Goal: Task Accomplishment & Management: Manage account settings

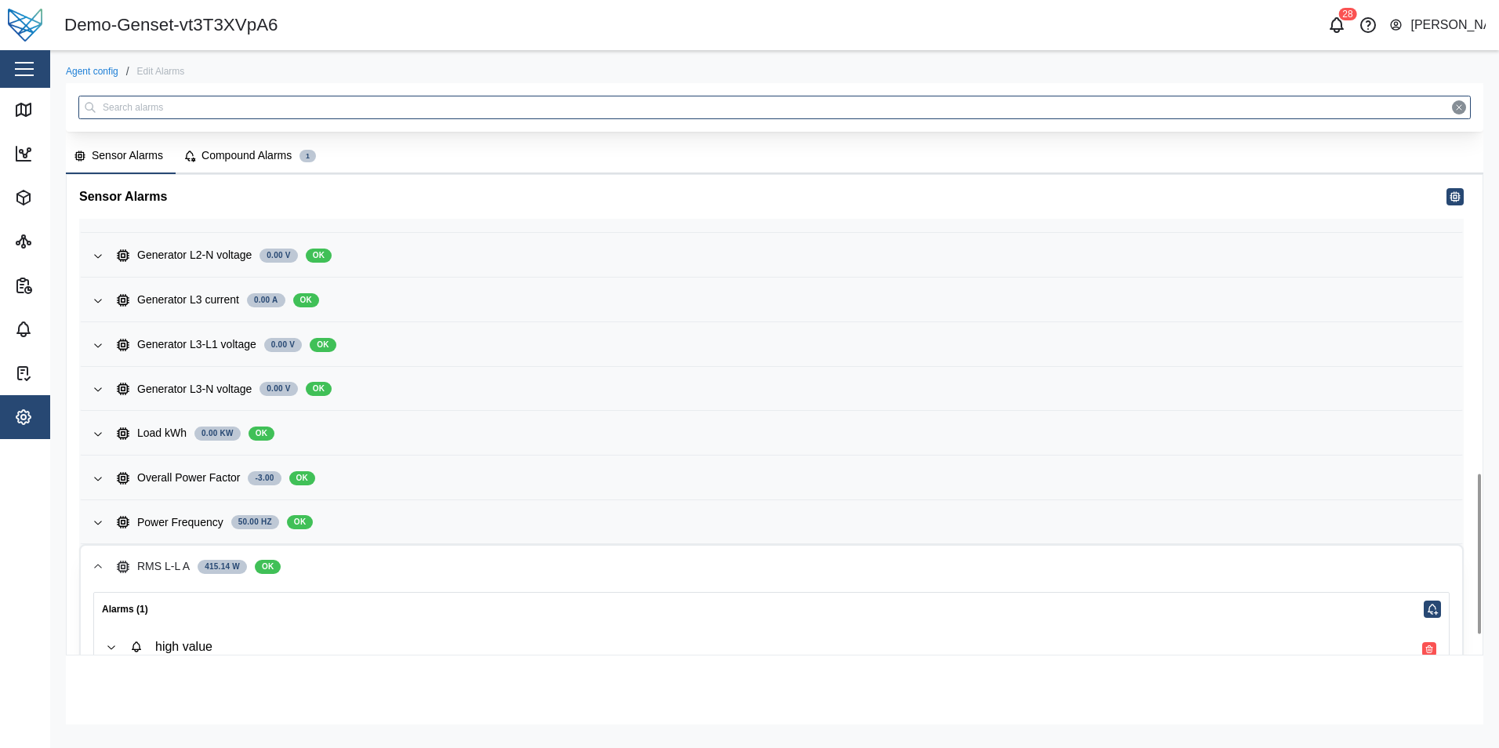
scroll to position [960, 0]
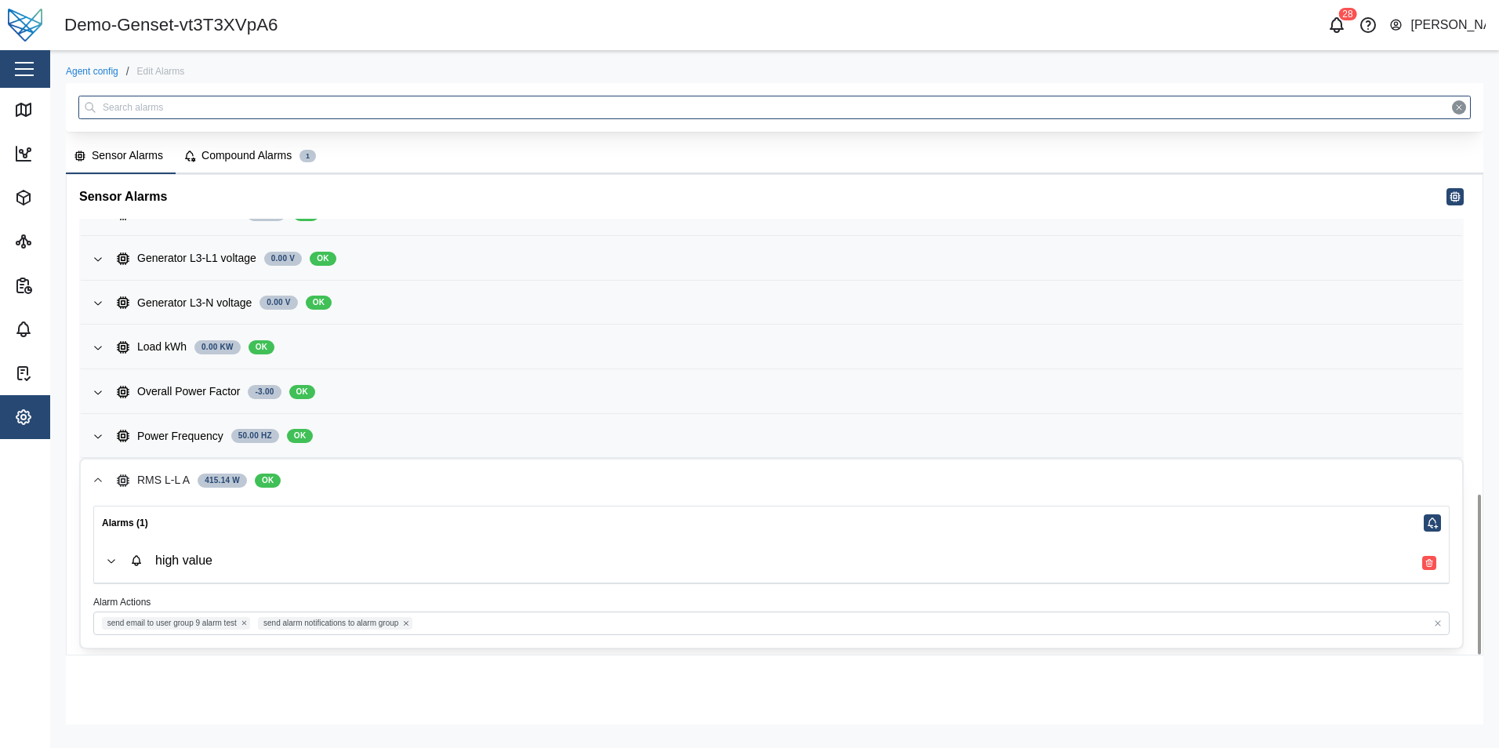
click at [785, 546] on span "high value" at bounding box center [783, 560] width 1306 height 43
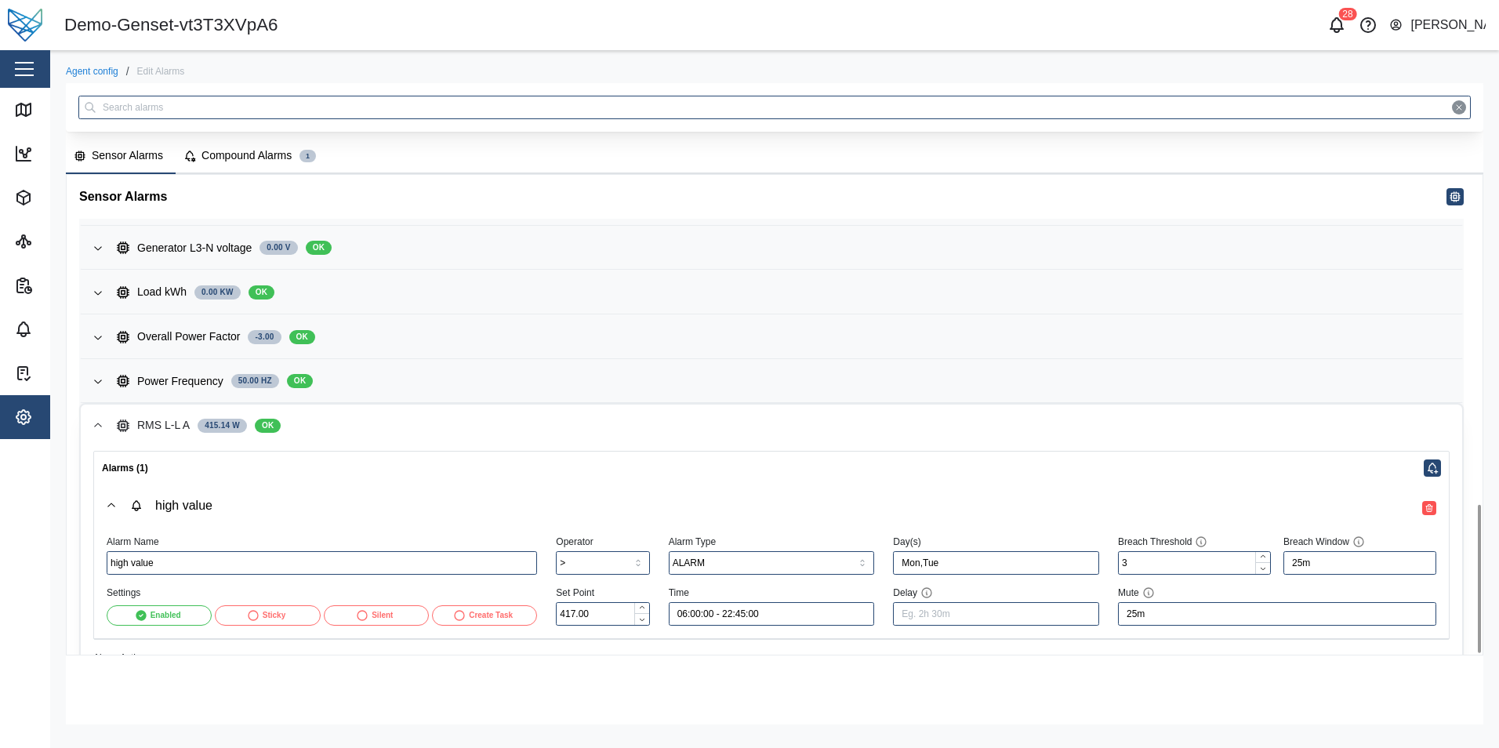
scroll to position [1070, 0]
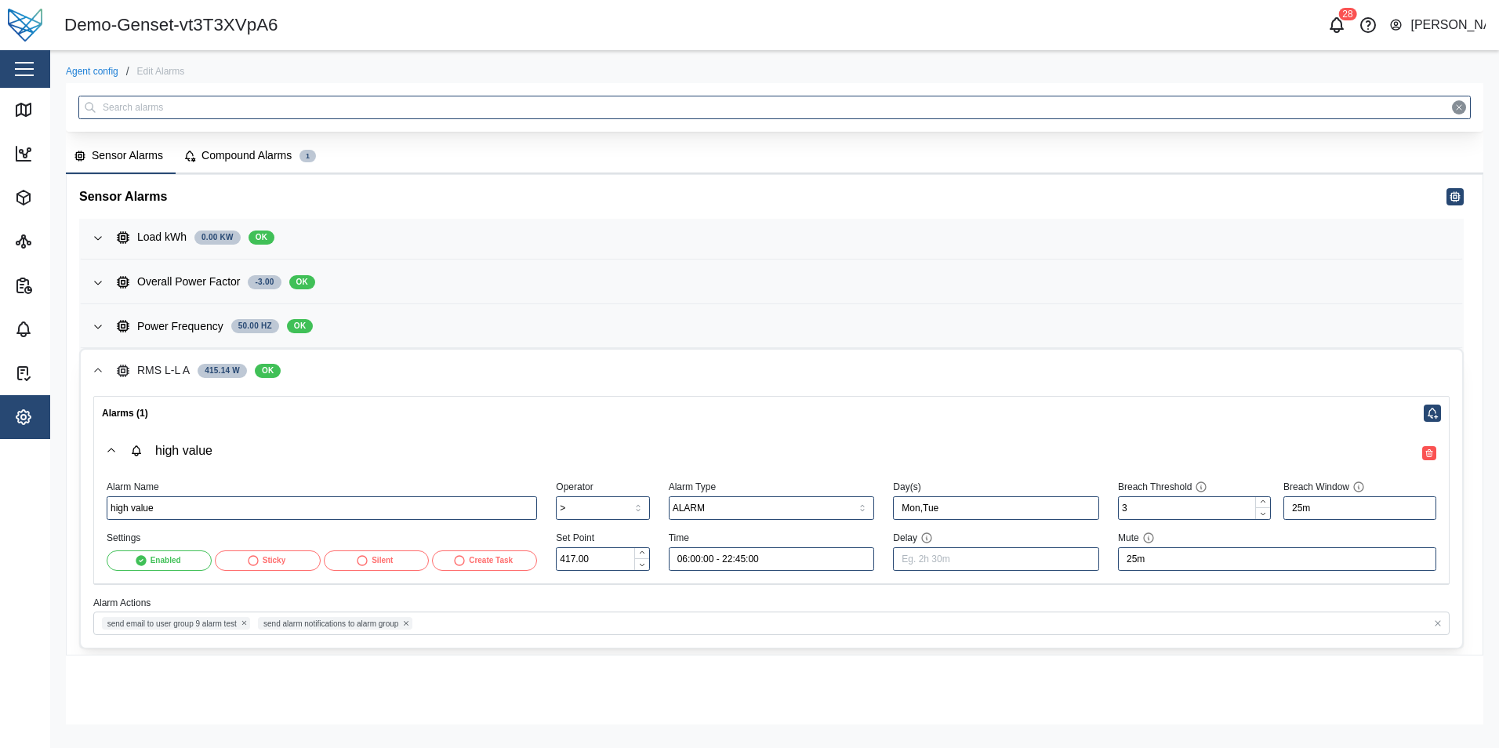
click at [114, 68] on link "Agent config" at bounding box center [92, 71] width 53 height 9
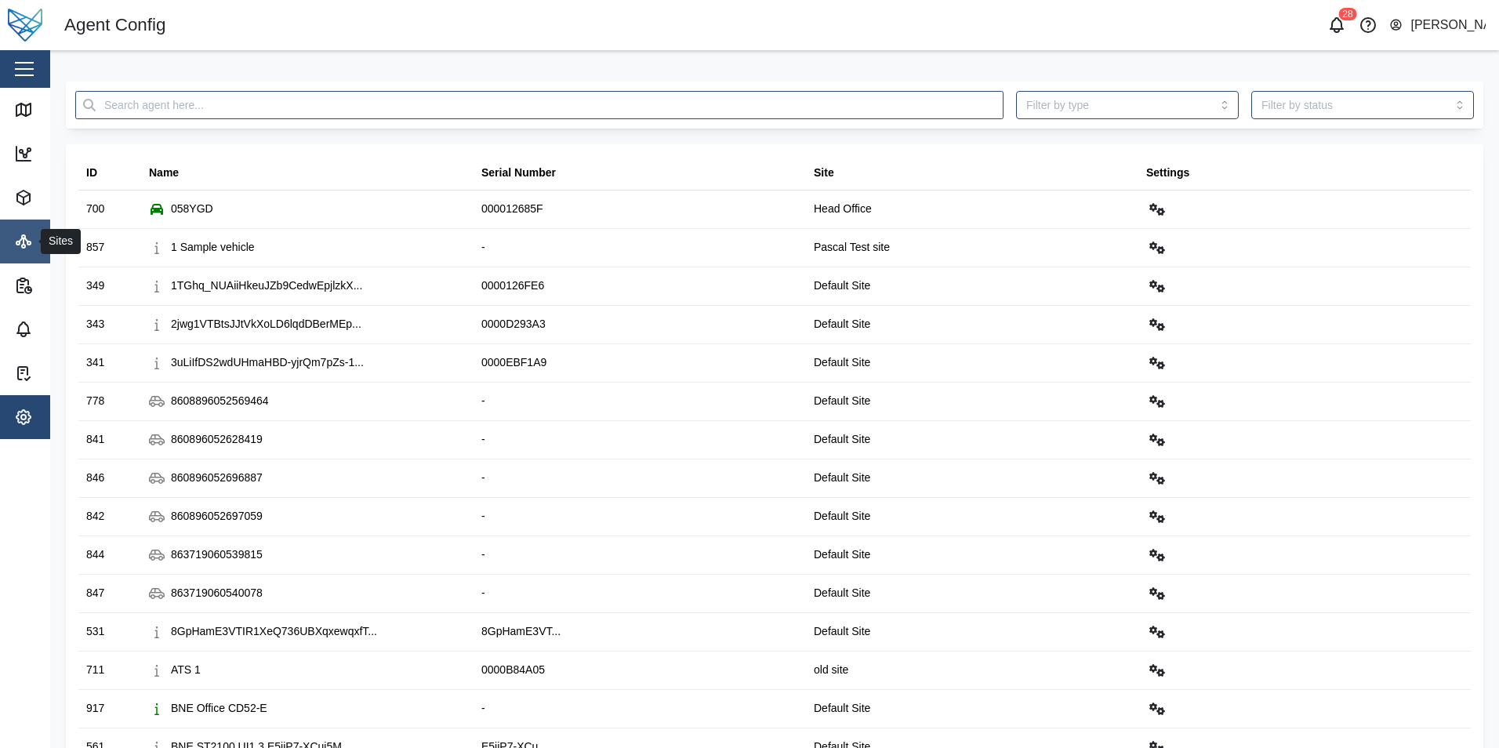
click at [5, 250] on link "Sites" at bounding box center [102, 241] width 204 height 44
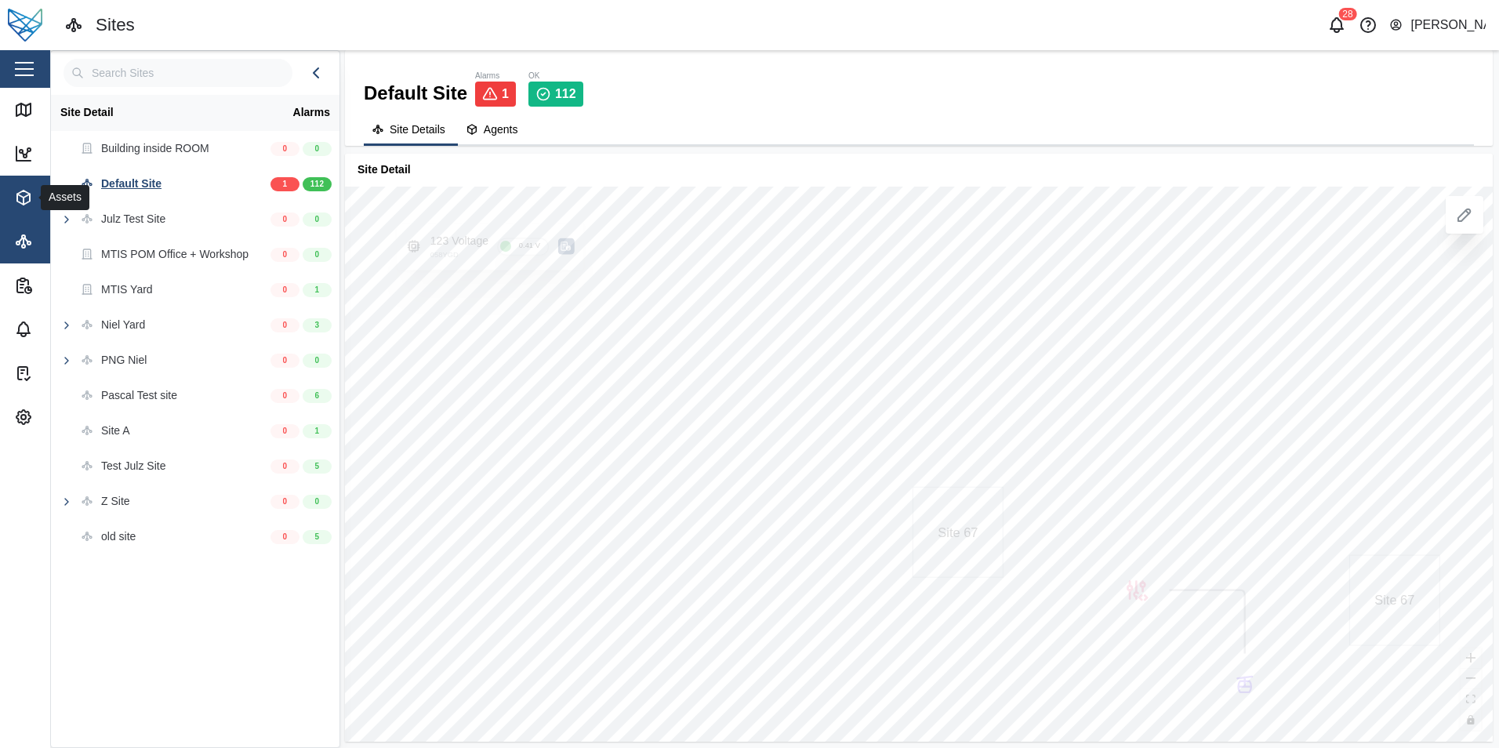
click at [9, 200] on button "Assets" at bounding box center [102, 198] width 204 height 44
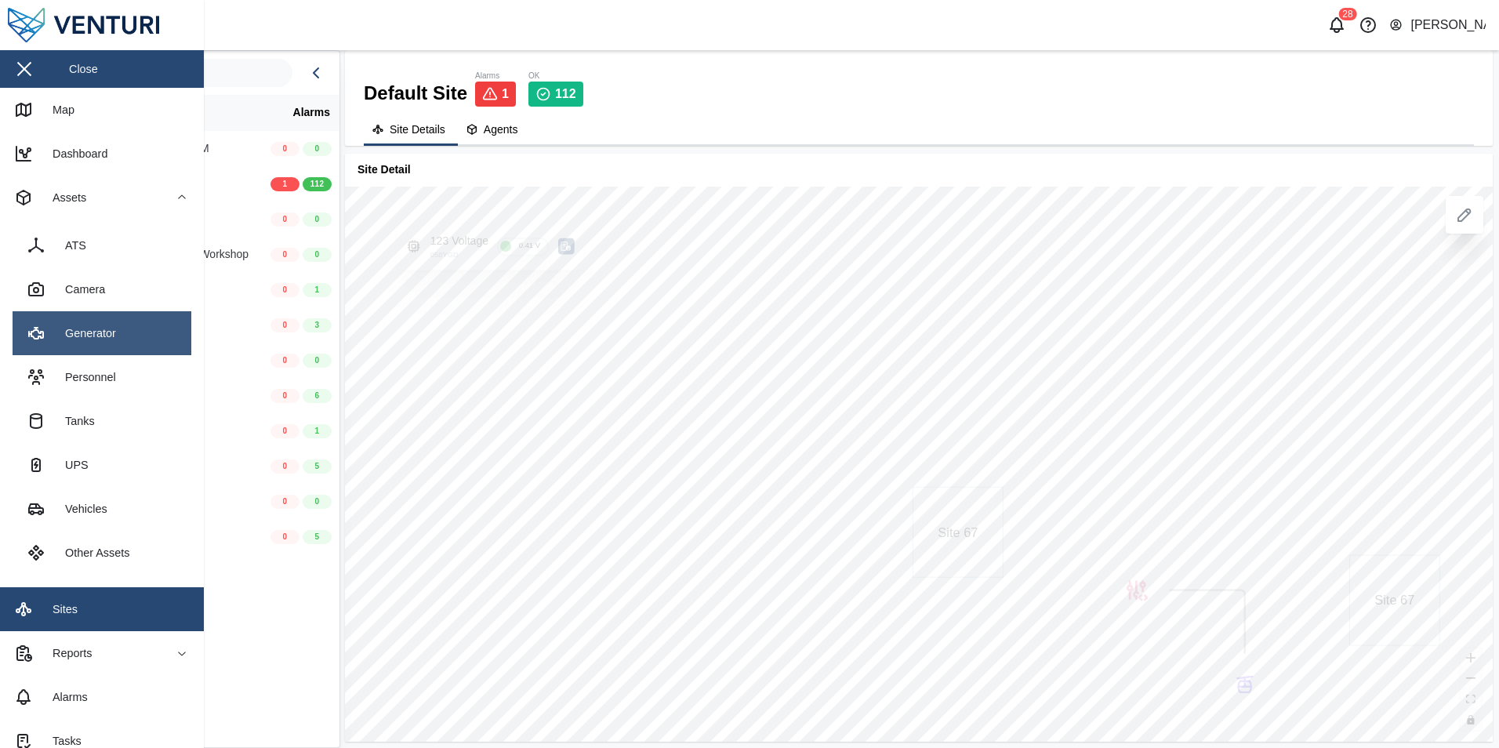
click at [101, 331] on div "Generator" at bounding box center [84, 333] width 63 height 17
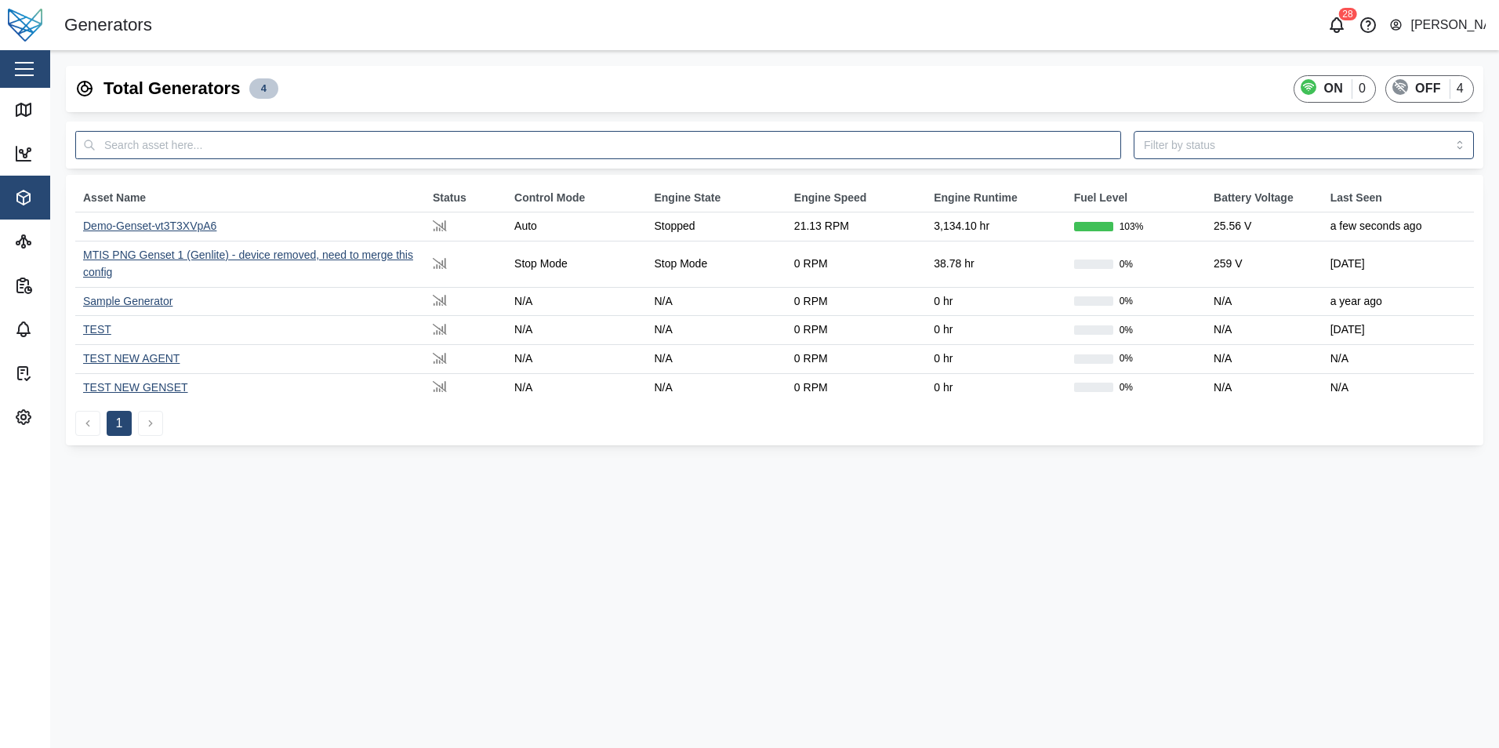
click at [155, 225] on div "Demo-Genset-vt3T3XVpA6" at bounding box center [149, 225] width 133 height 13
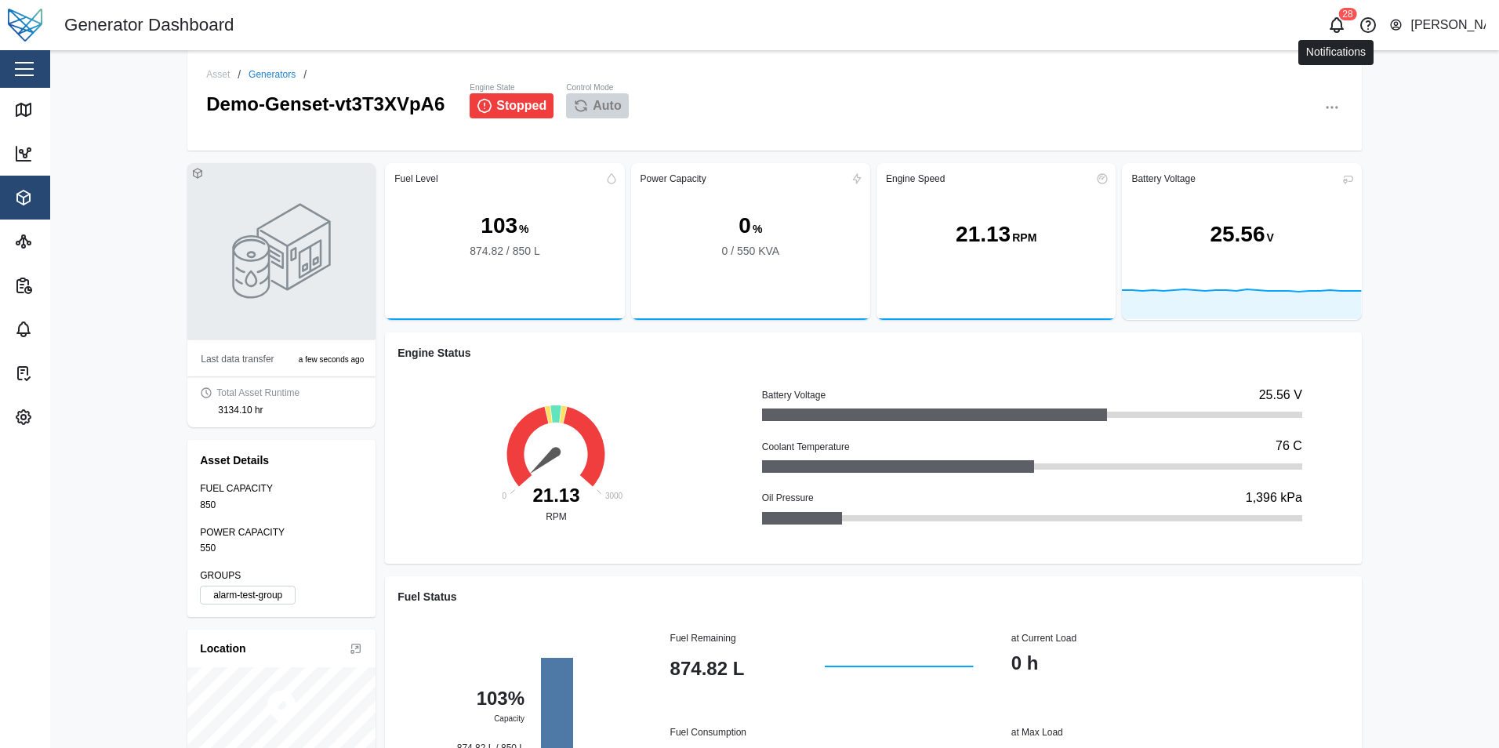
click at [1337, 27] on icon "button" at bounding box center [1336, 25] width 19 height 19
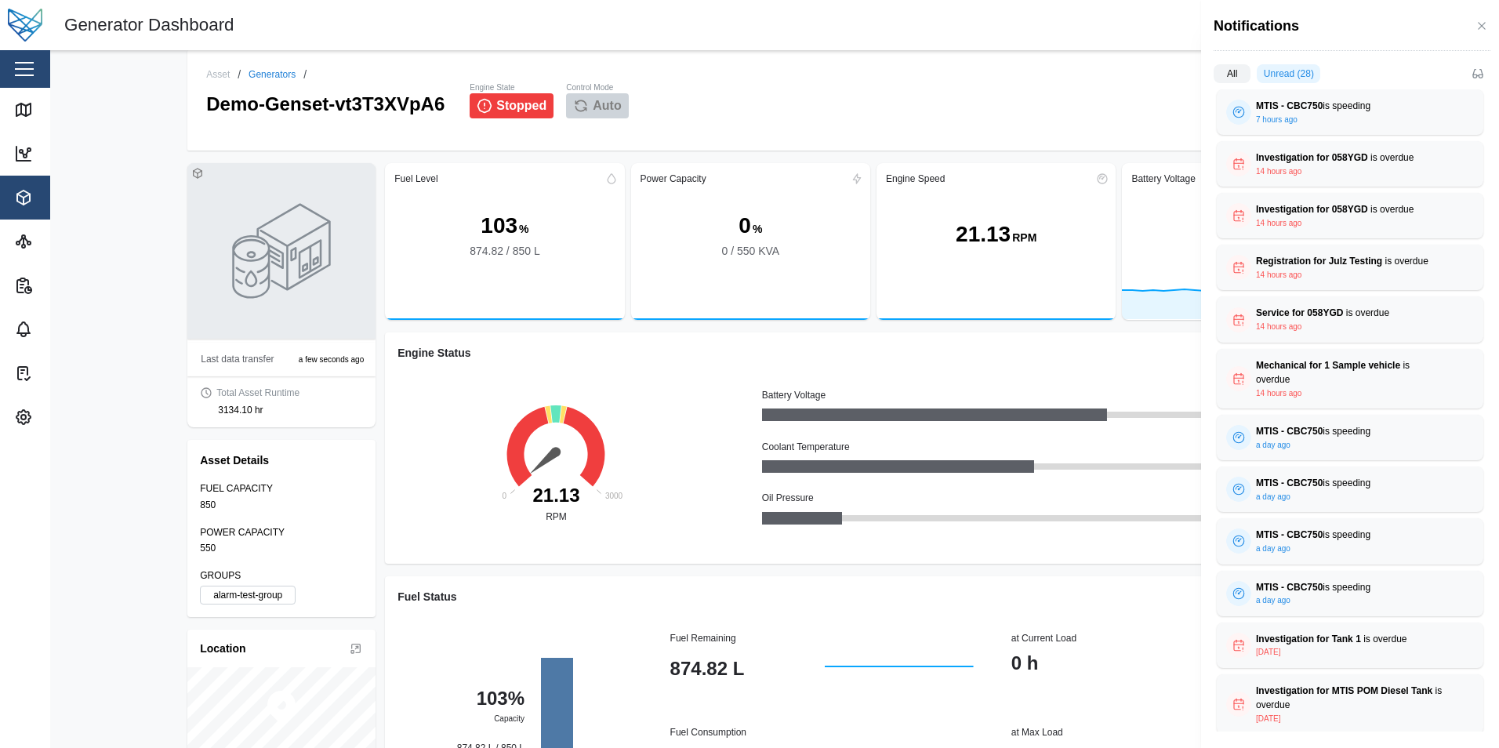
click at [1482, 84] on div "All Unread (28) MTIS - CBC750 is speeding 7 hours ago Speed 102 kph Geozone Tes…" at bounding box center [1350, 403] width 298 height 680
click at [1482, 75] on icon "button" at bounding box center [1480, 75] width 4 height 3
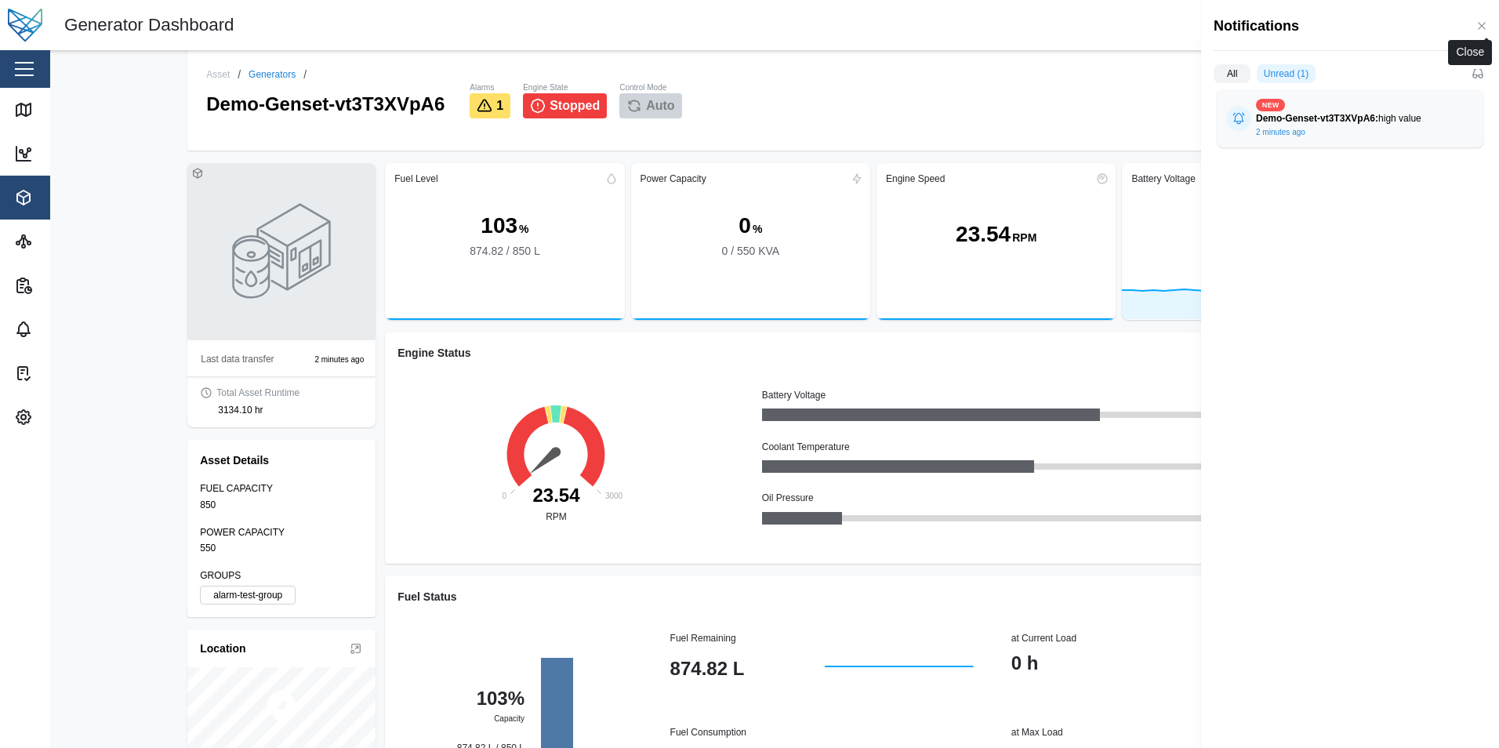
click at [1487, 19] on button "button" at bounding box center [1481, 25] width 17 height 17
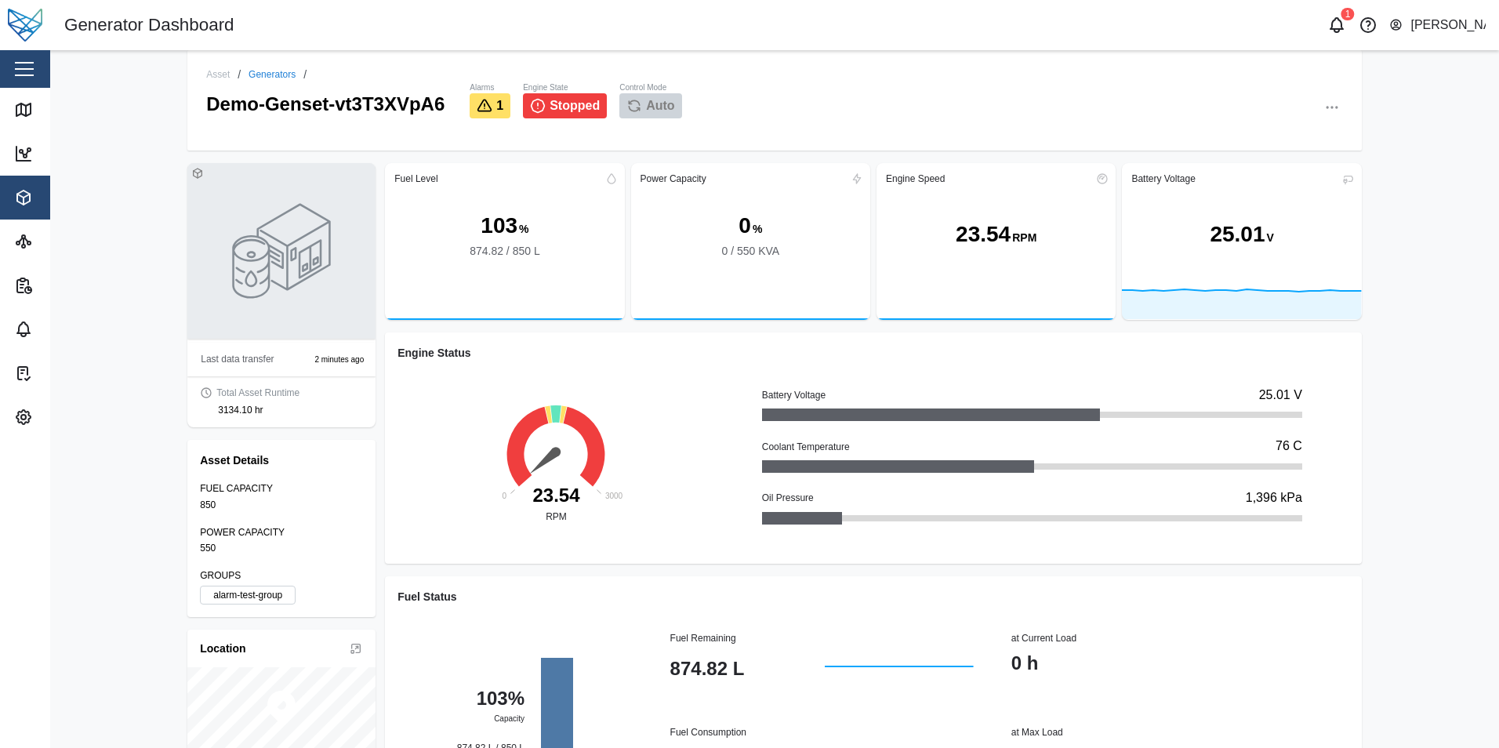
click at [1324, 102] on icon "button" at bounding box center [1332, 108] width 16 height 16
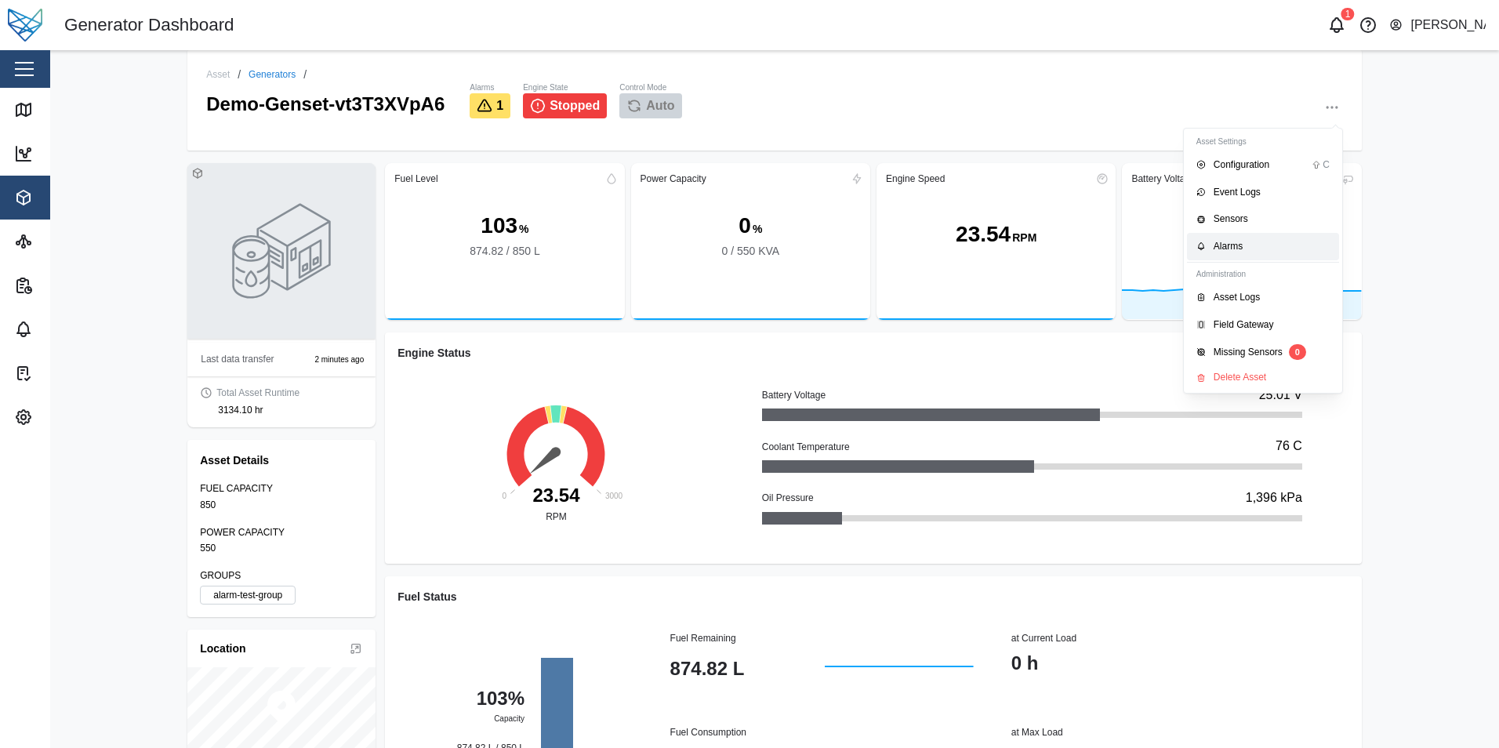
click at [1242, 240] on div "Alarms" at bounding box center [1271, 246] width 116 height 15
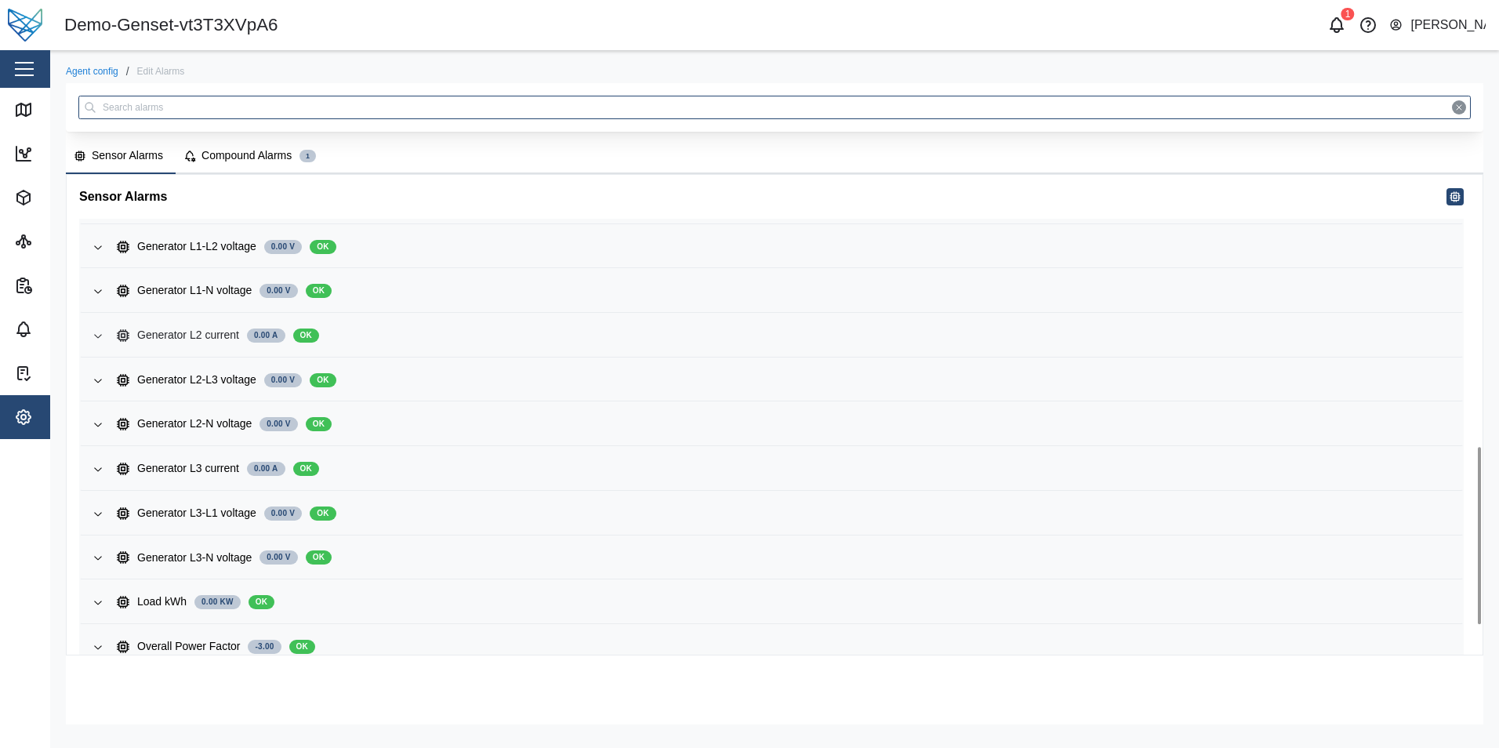
scroll to position [814, 0]
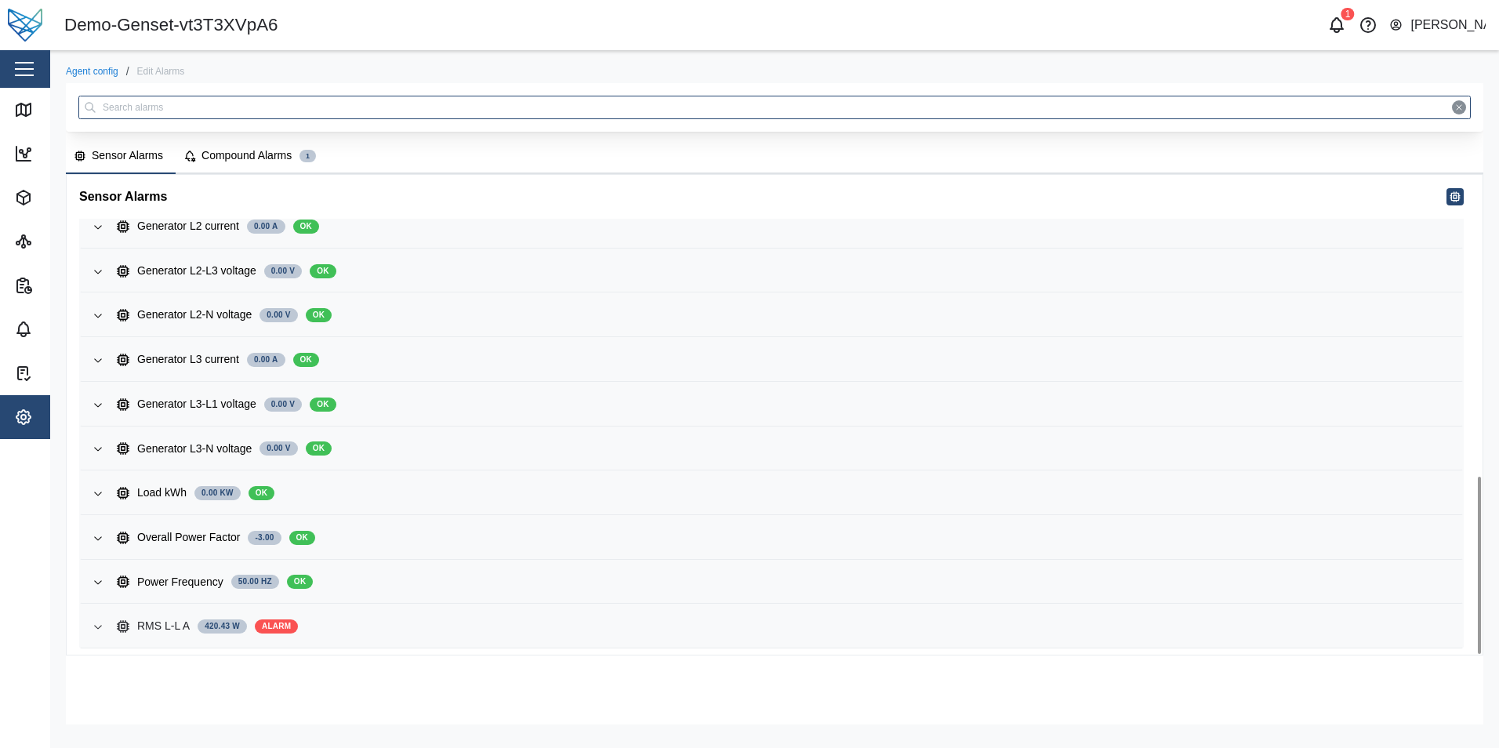
click at [593, 620] on div "RMS L-L A 420.43 W ALARM" at bounding box center [783, 626] width 1333 height 17
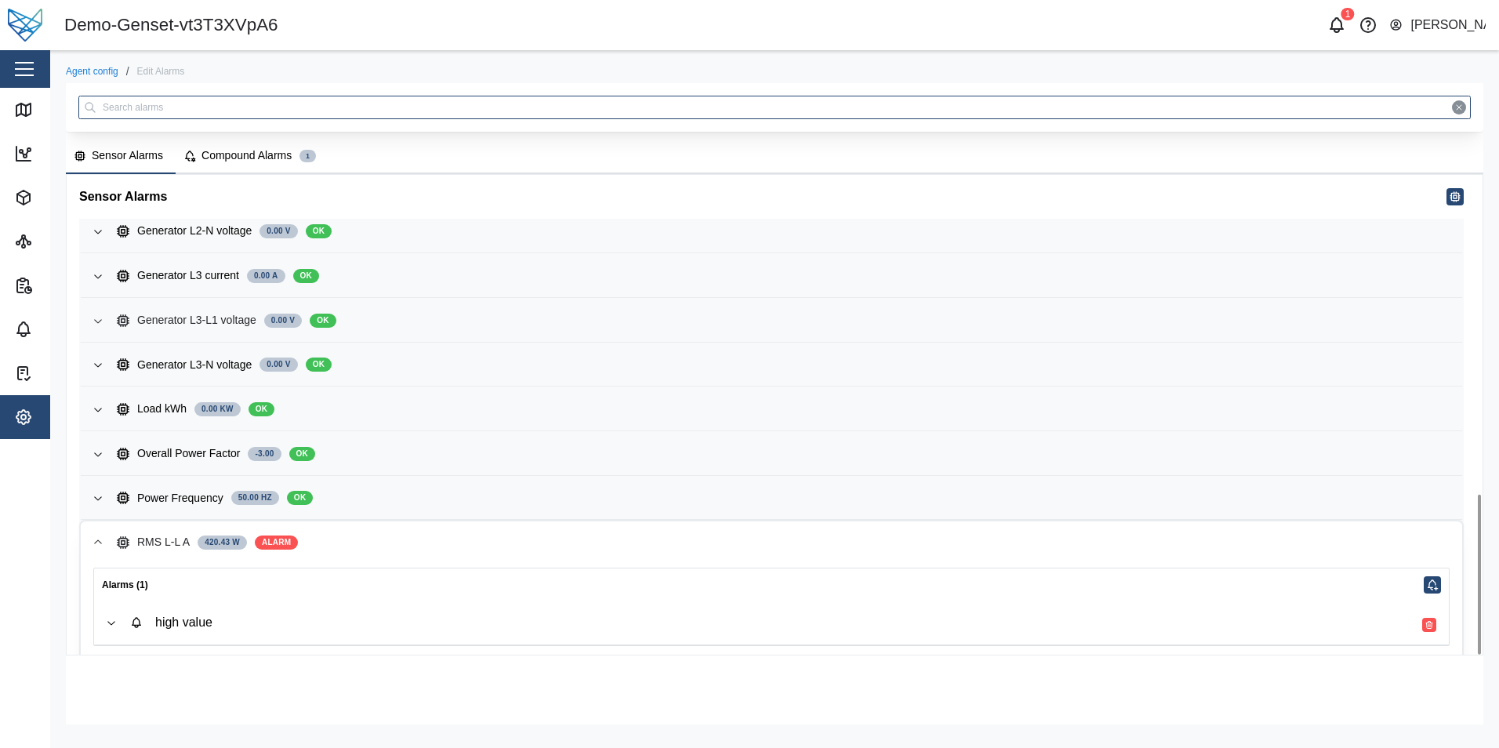
scroll to position [960, 0]
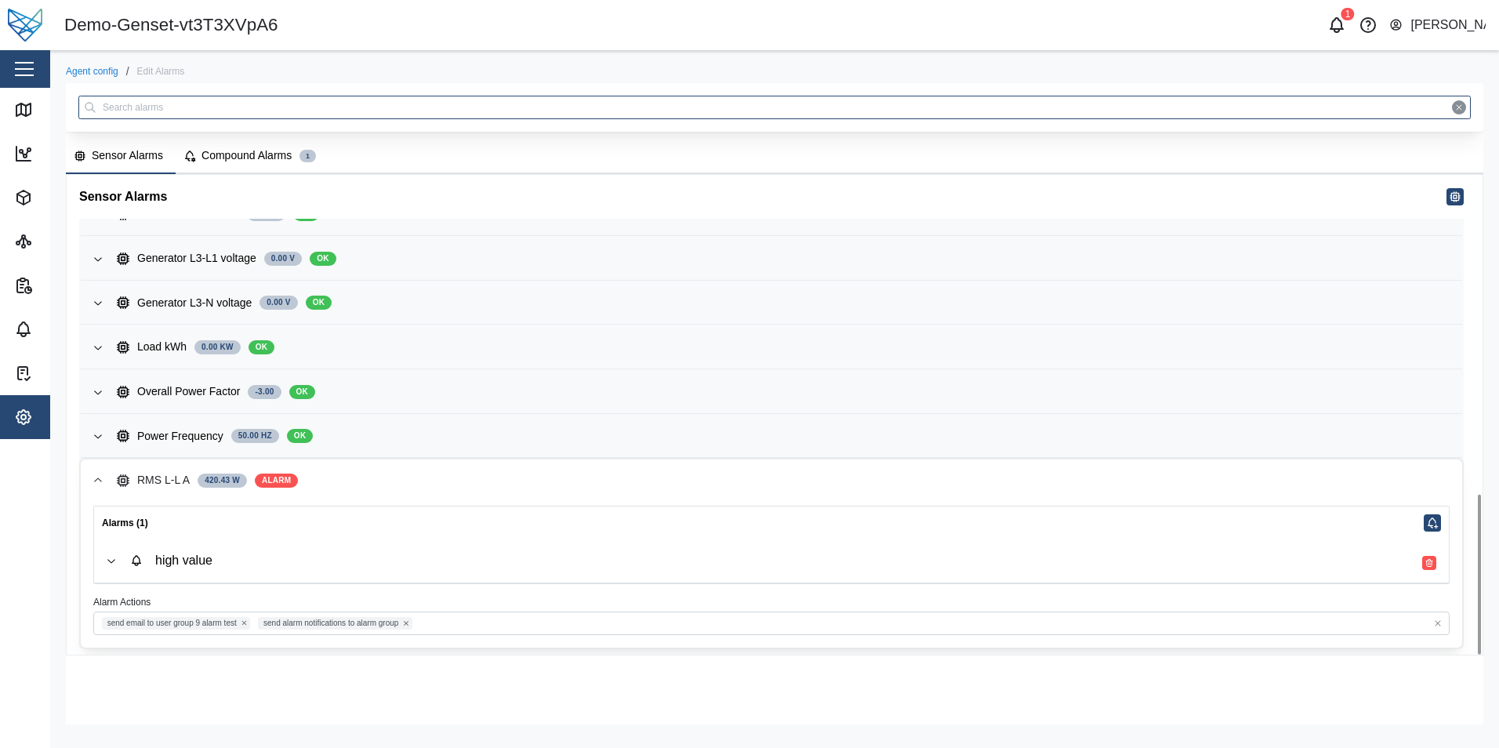
click at [1199, 27] on div "1 Shehan Simen" at bounding box center [1143, 25] width 711 height 22
click at [817, 44] on header "Demo-Genset-vt3T3XVpA6 1 Shehan Simen" at bounding box center [749, 25] width 1499 height 50
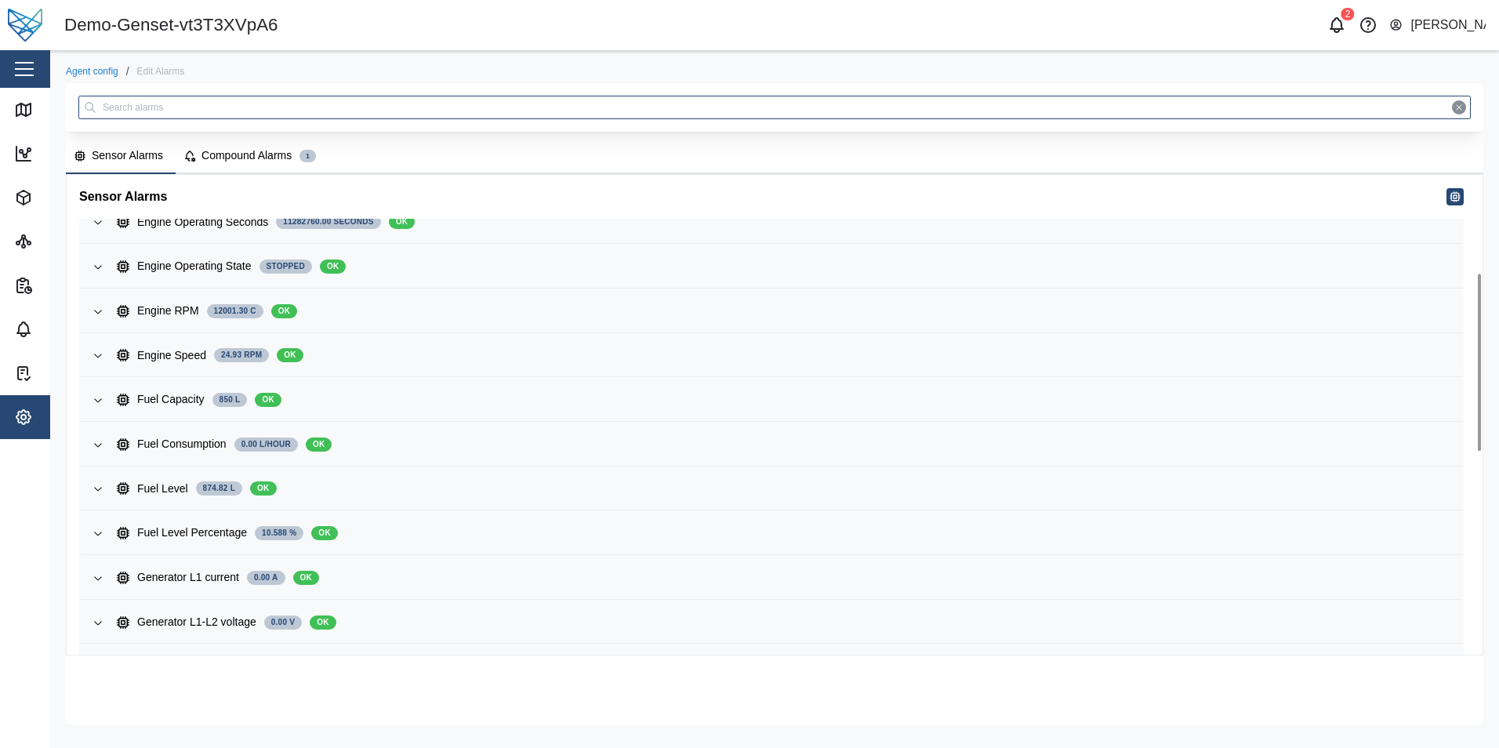
scroll to position [266, 0]
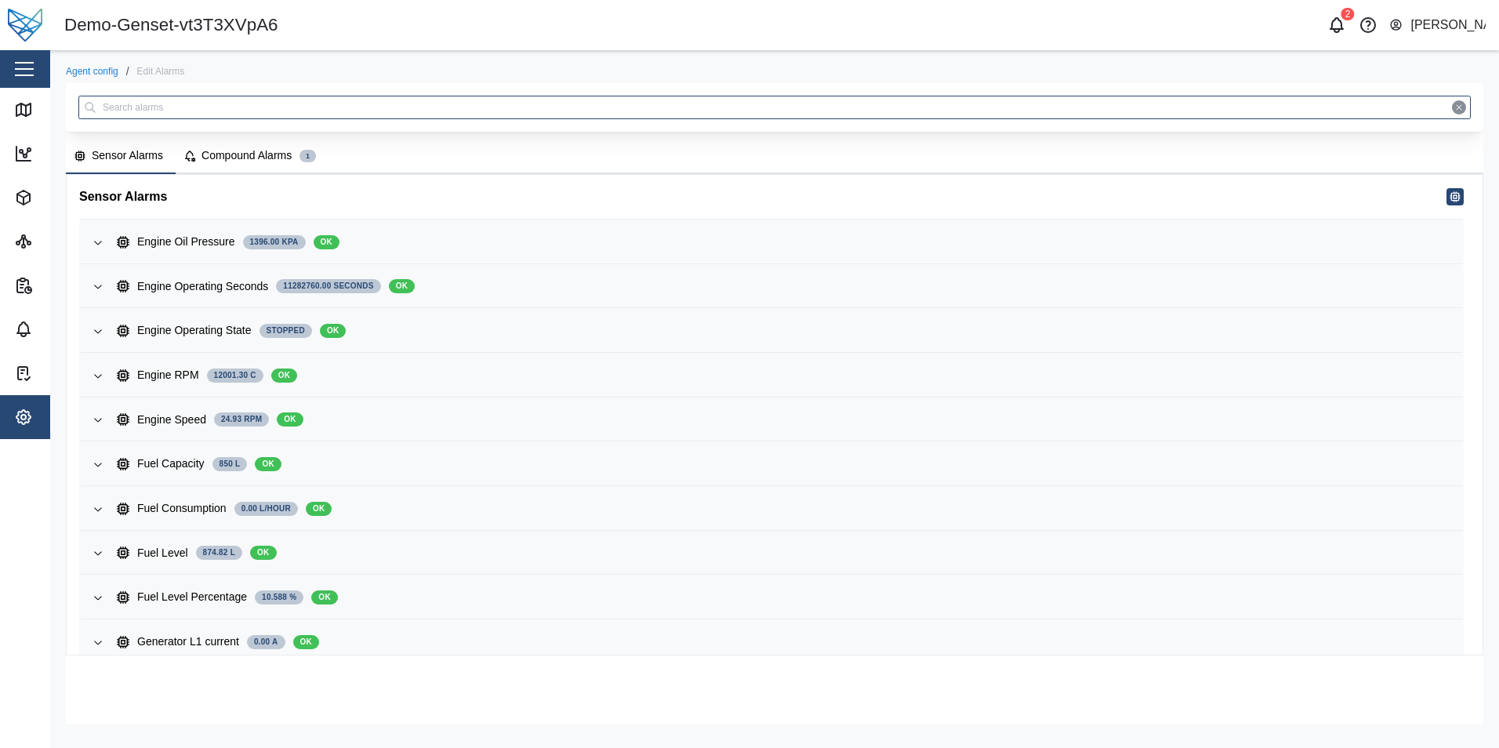
click at [220, 151] on div "Compound Alarms" at bounding box center [246, 155] width 90 height 17
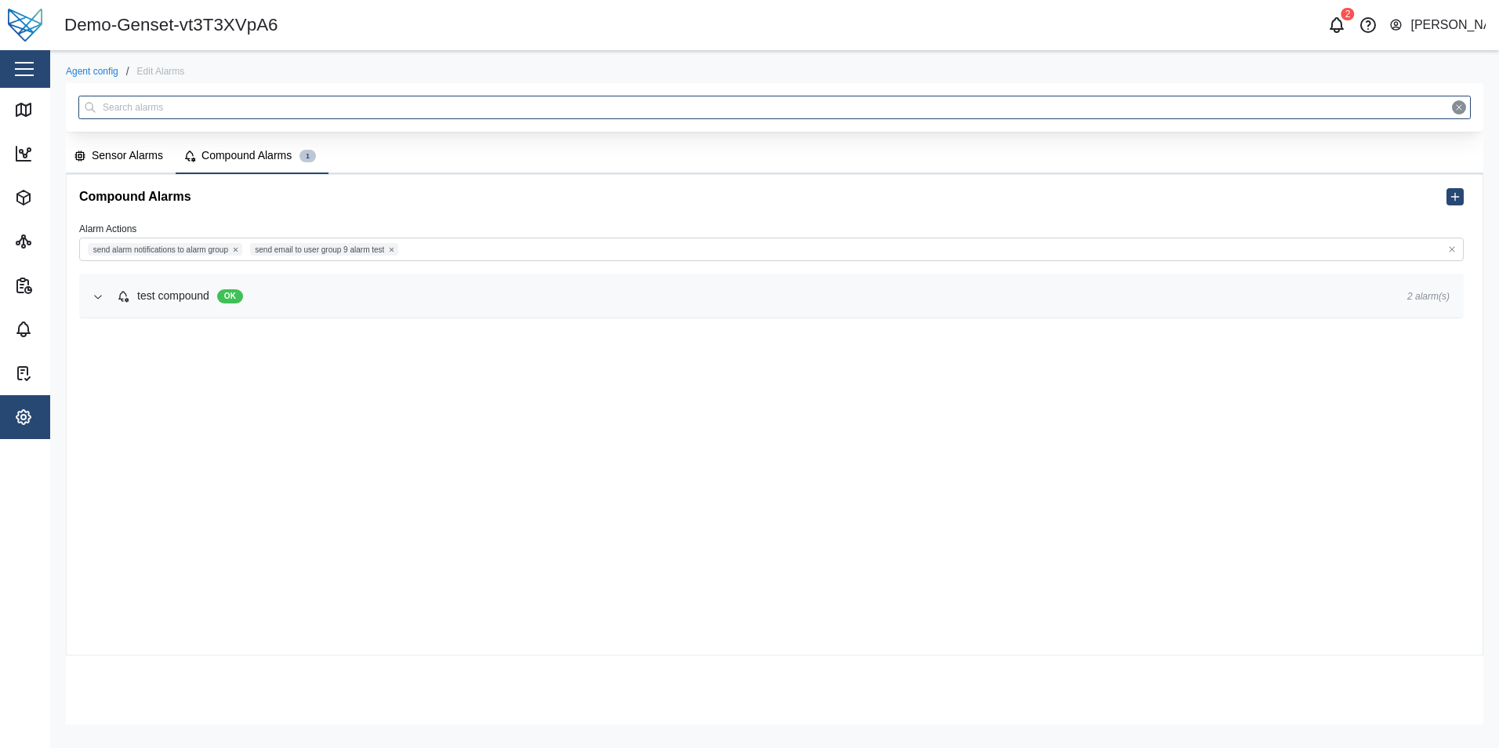
click at [277, 301] on div "test compound OK" at bounding box center [749, 296] width 1265 height 17
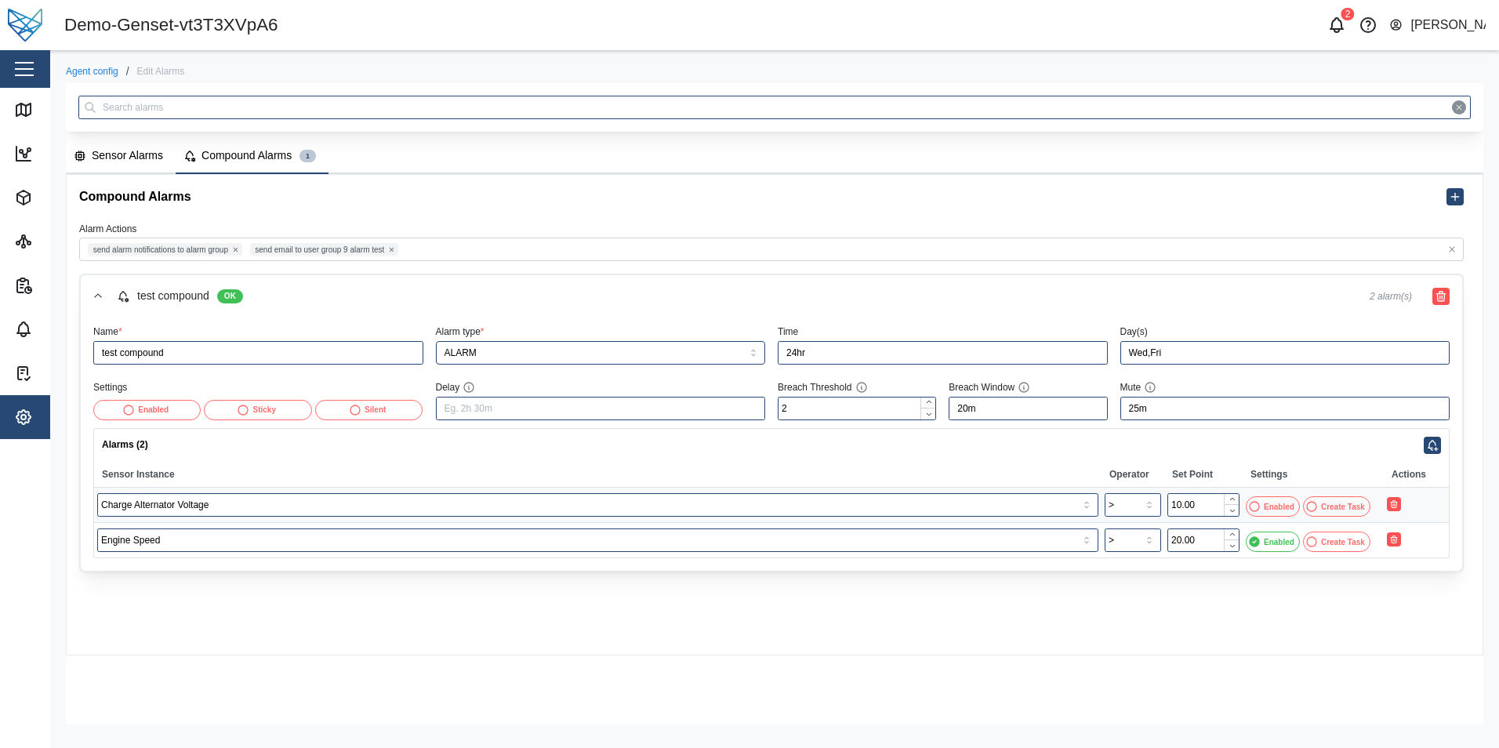
click at [1276, 509] on div "Enabled" at bounding box center [1279, 507] width 31 height 13
click at [1148, 357] on input "Wed,Fri" at bounding box center [1285, 353] width 330 height 24
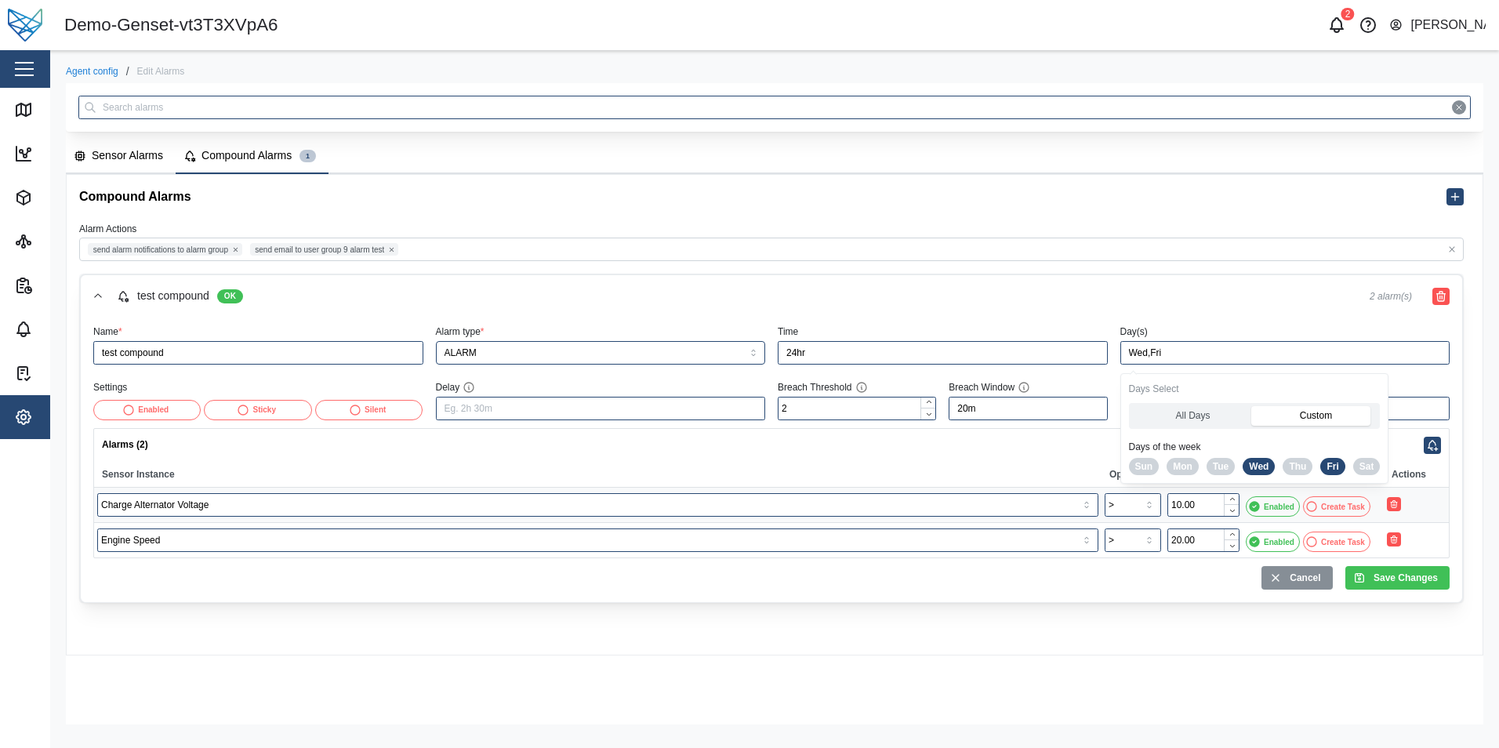
click at [1188, 469] on span "Mon" at bounding box center [1183, 467] width 20 height 16
click at [1207, 469] on button "Tue" at bounding box center [1220, 466] width 28 height 17
click at [1246, 469] on button "Wed" at bounding box center [1258, 466] width 32 height 17
type input "Mon,Tue,Fri"
click at [1398, 574] on span "Save Changes" at bounding box center [1405, 578] width 64 height 22
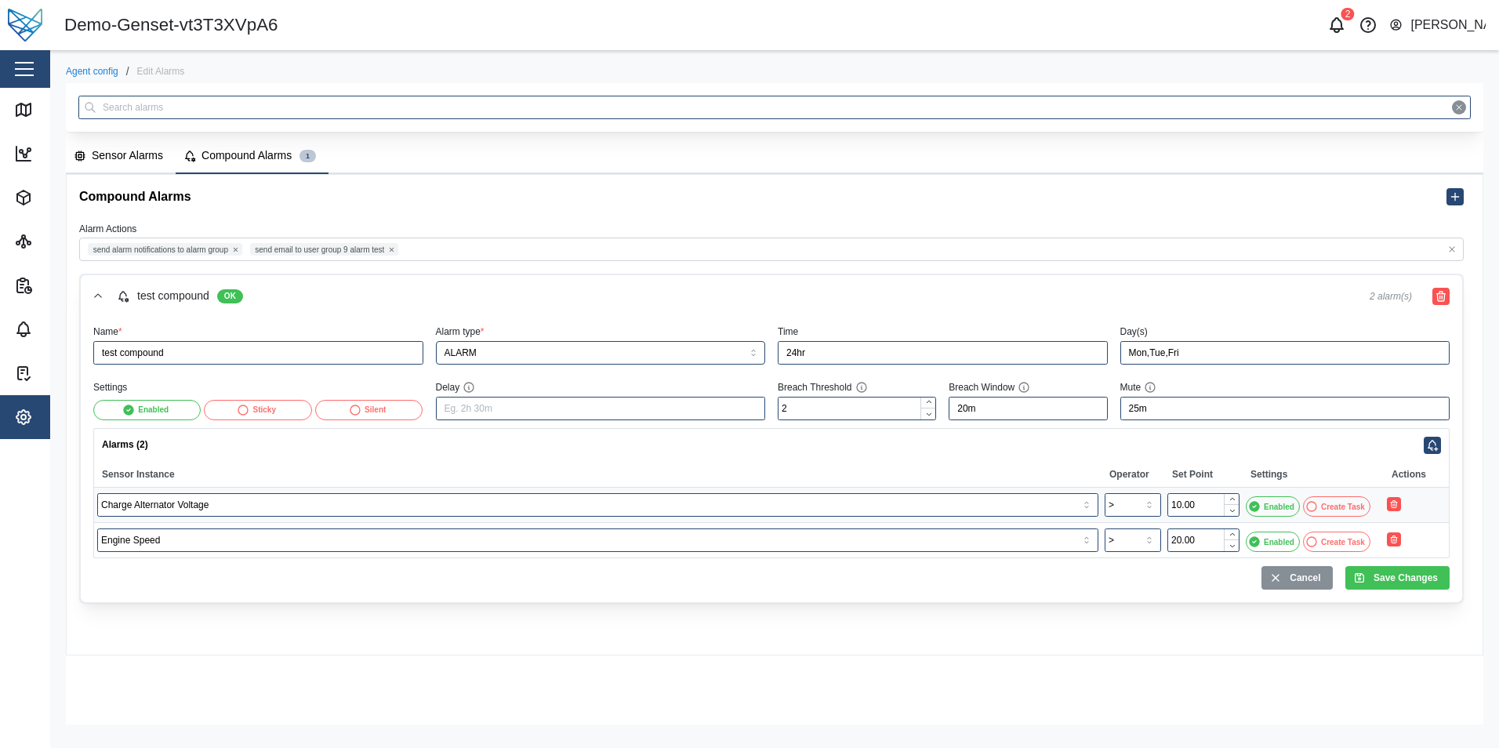
click at [105, 156] on div "Sensor Alarms" at bounding box center [127, 155] width 71 height 17
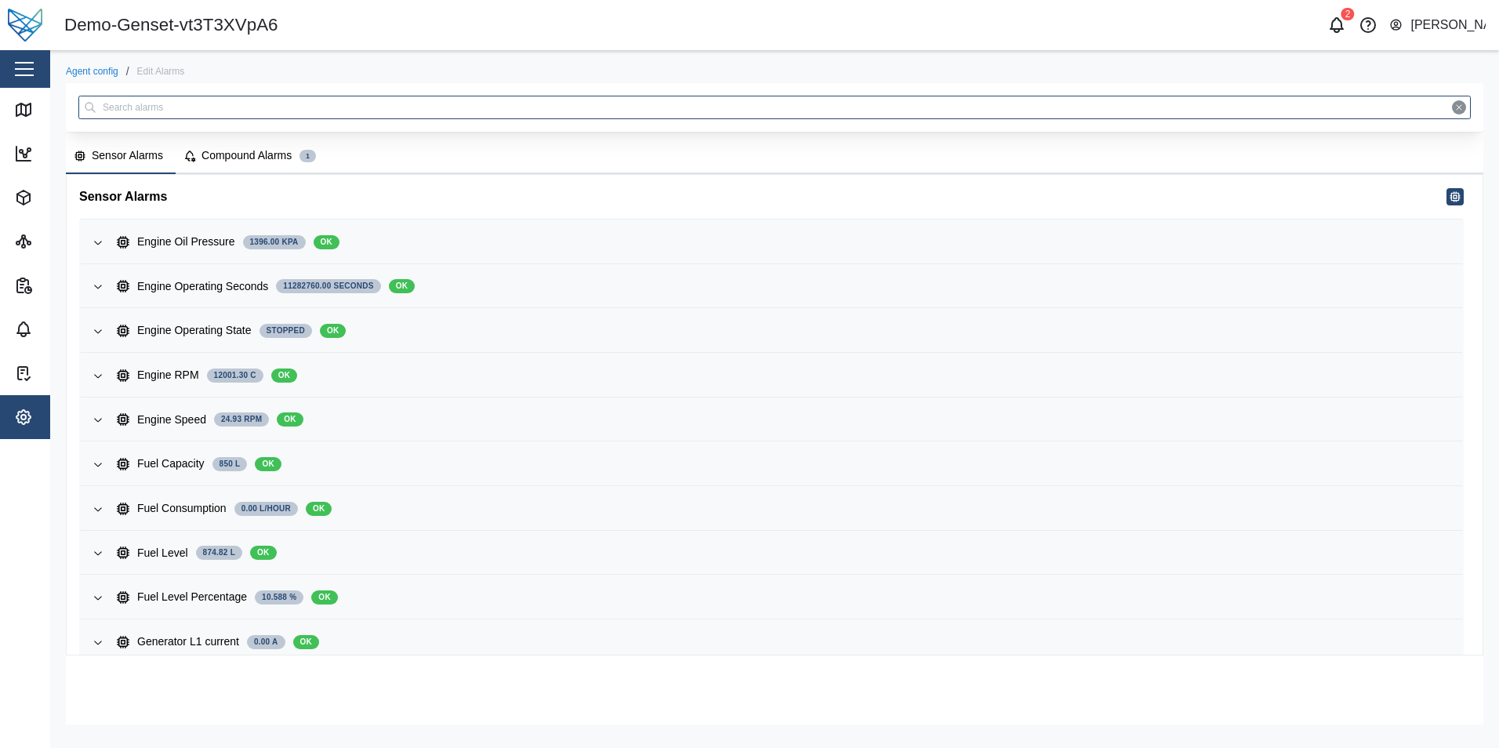
click at [245, 159] on div "Compound Alarms" at bounding box center [246, 155] width 90 height 17
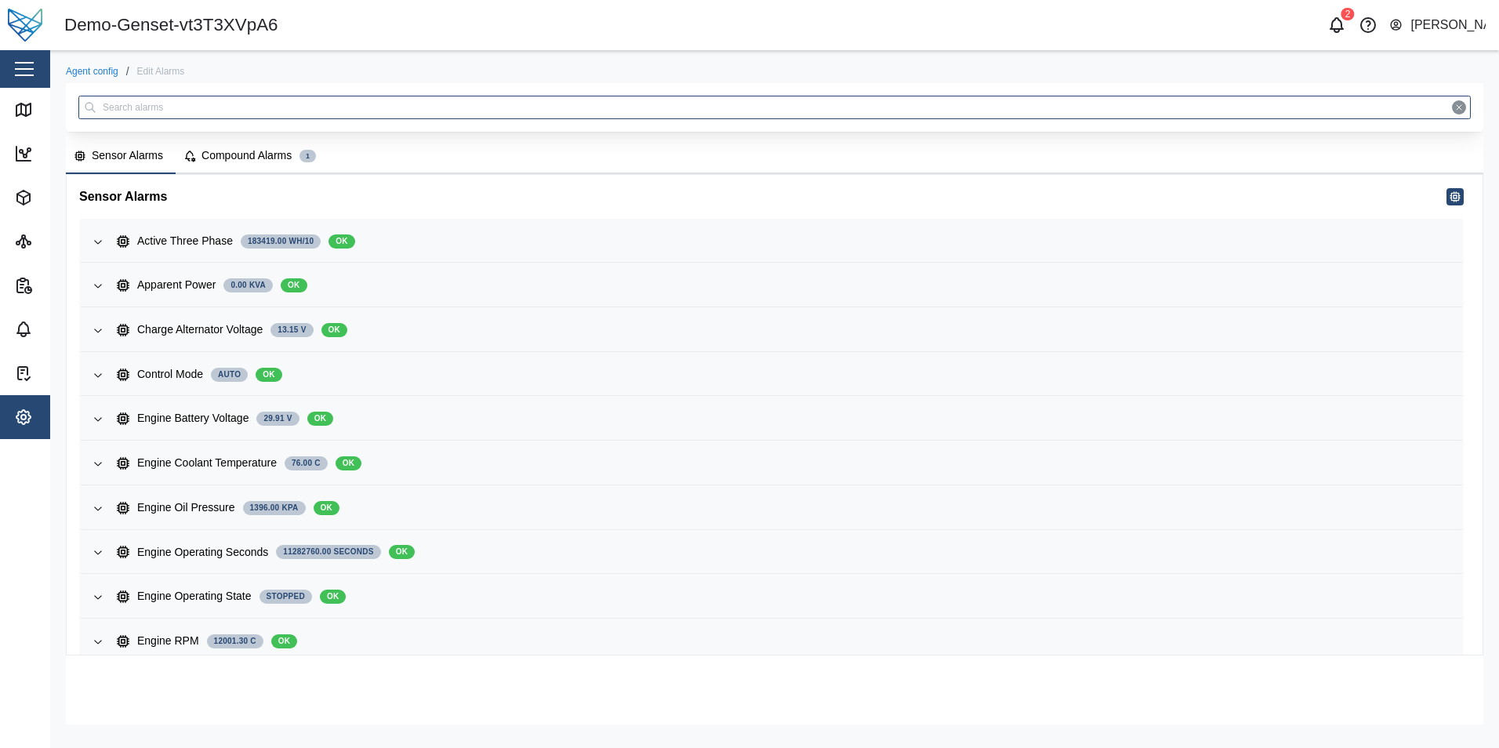
click at [273, 147] on button "Compound Alarms 1" at bounding box center [252, 157] width 153 height 34
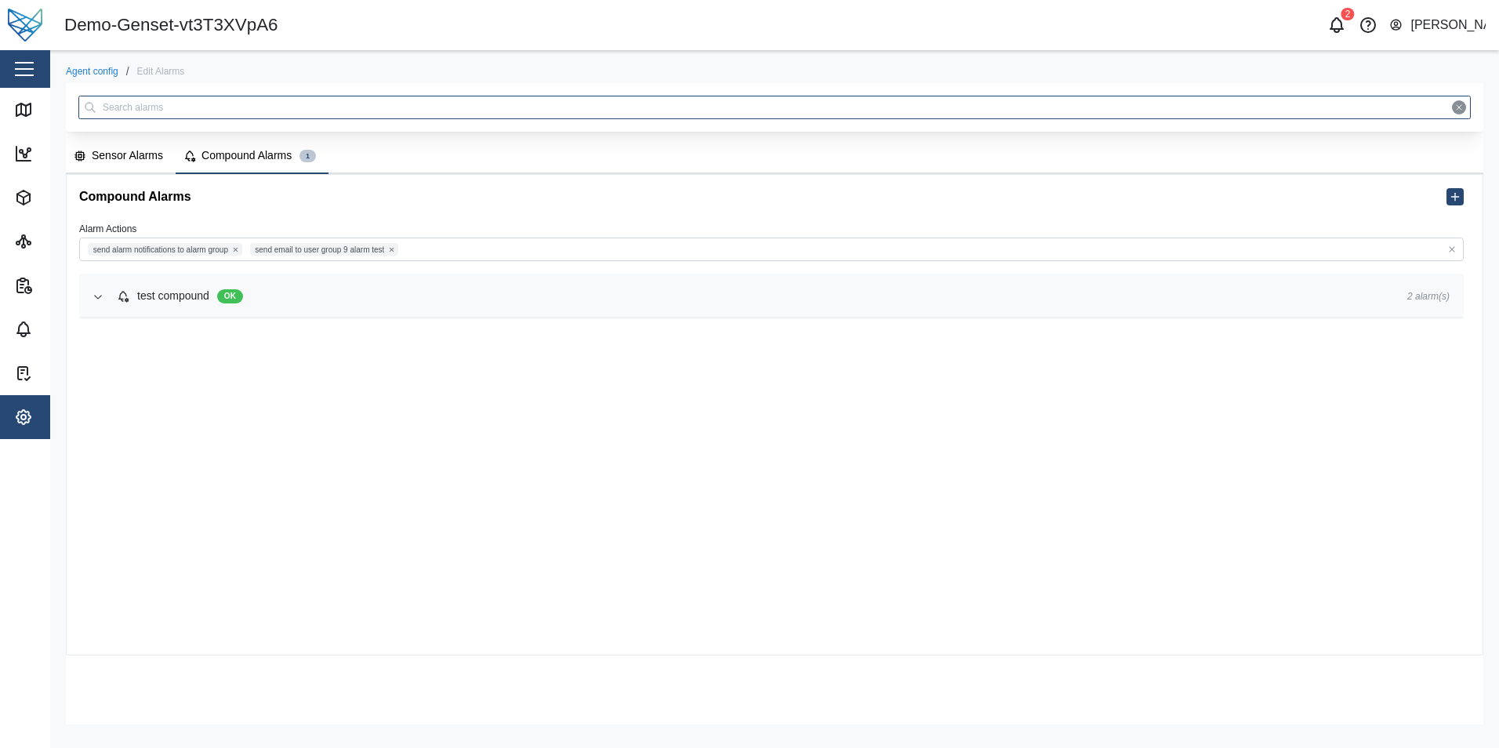
click at [171, 315] on span "test compound OK" at bounding box center [749, 296] width 1265 height 42
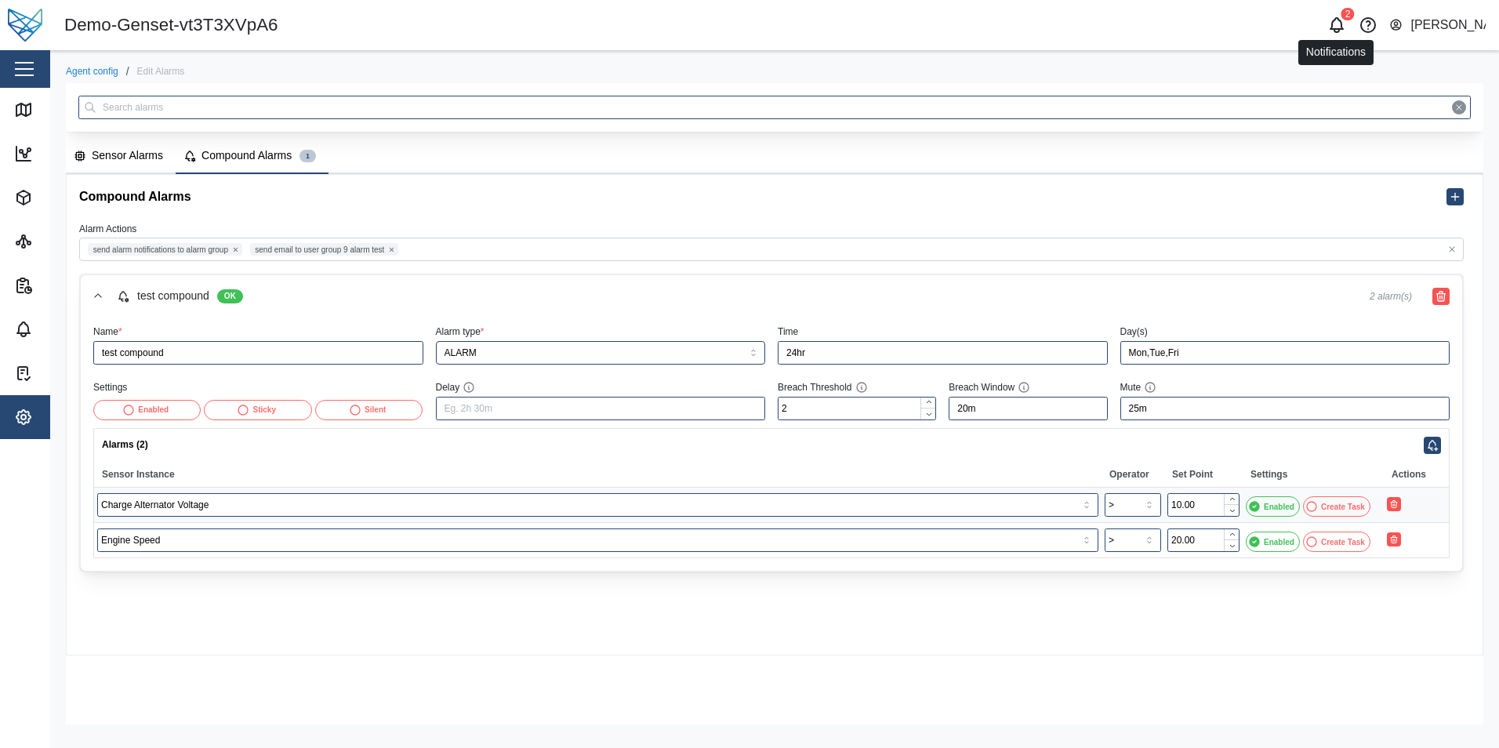
click at [1335, 24] on icon "button" at bounding box center [1336, 25] width 19 height 19
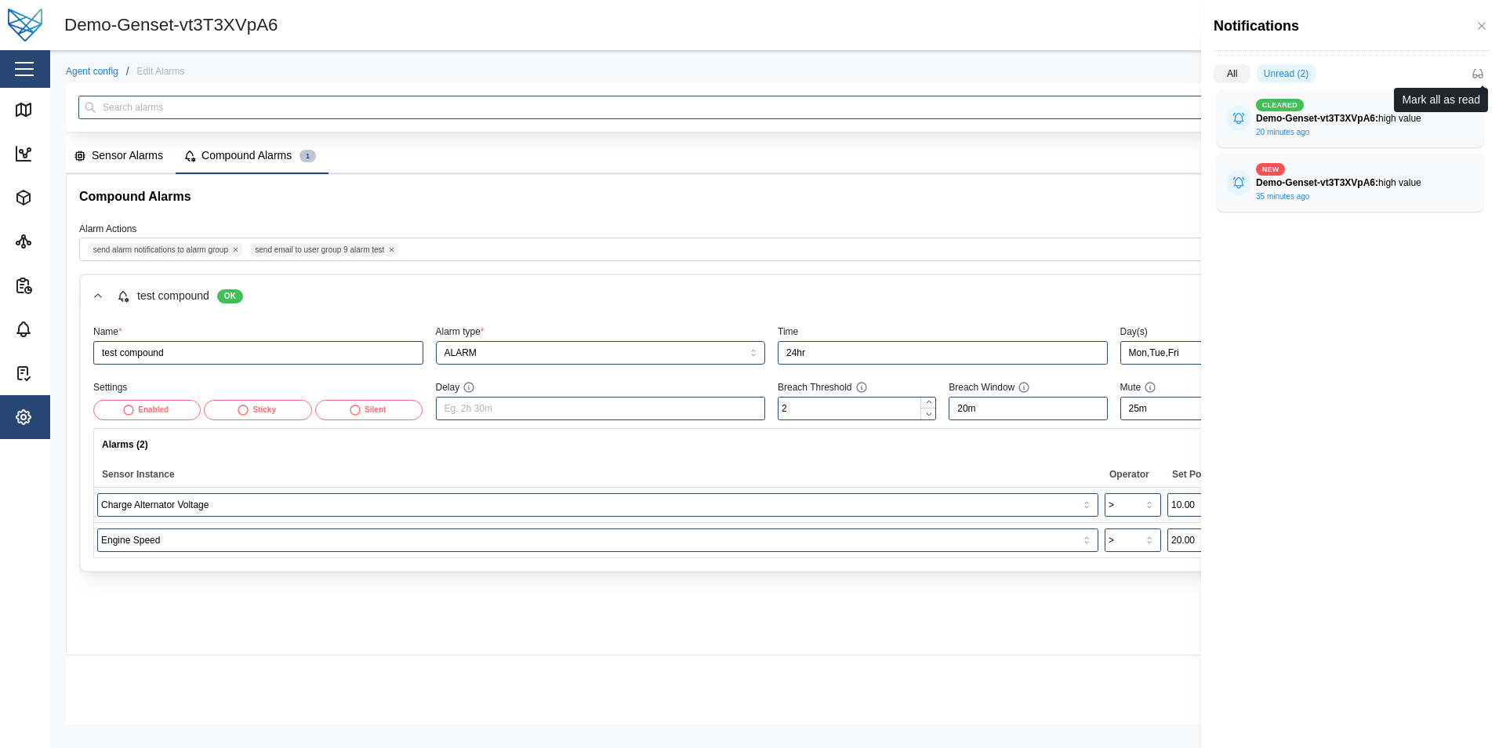
click at [1482, 79] on icon "button" at bounding box center [1477, 73] width 13 height 13
click at [1476, 25] on icon "button" at bounding box center [1481, 26] width 13 height 13
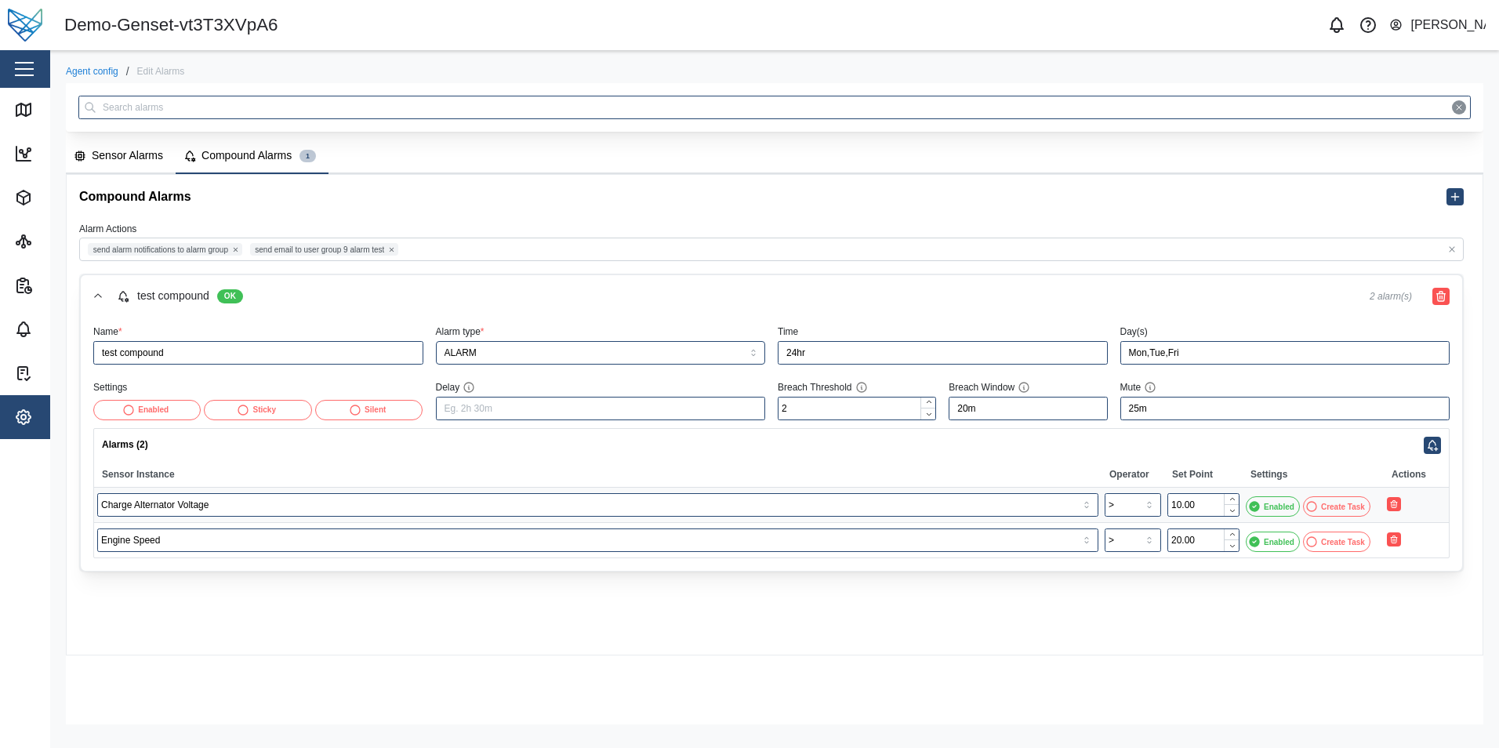
click at [174, 414] on div "Enabled" at bounding box center [146, 410] width 100 height 19
click at [1387, 577] on span "Save Changes" at bounding box center [1405, 578] width 64 height 22
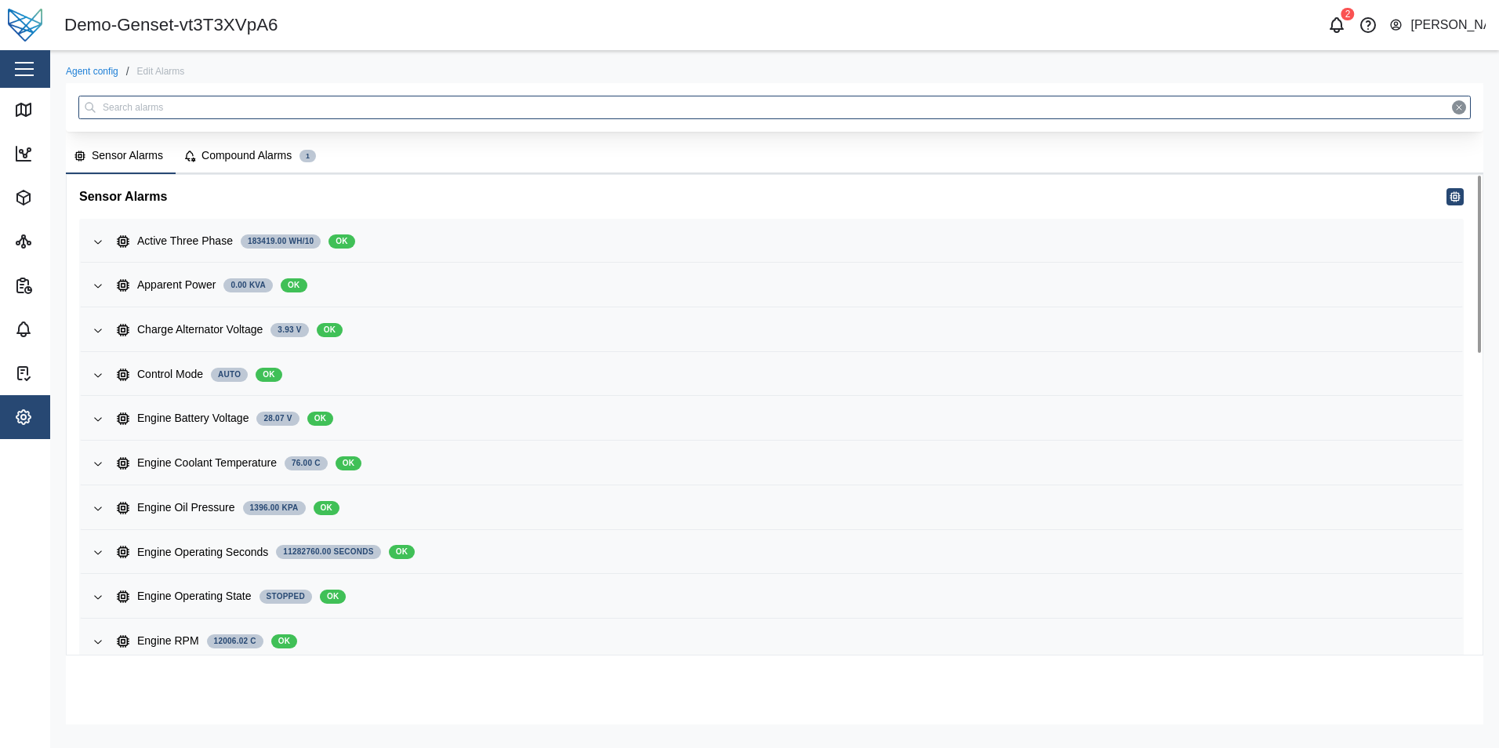
click at [210, 154] on div "Compound Alarms" at bounding box center [246, 155] width 90 height 17
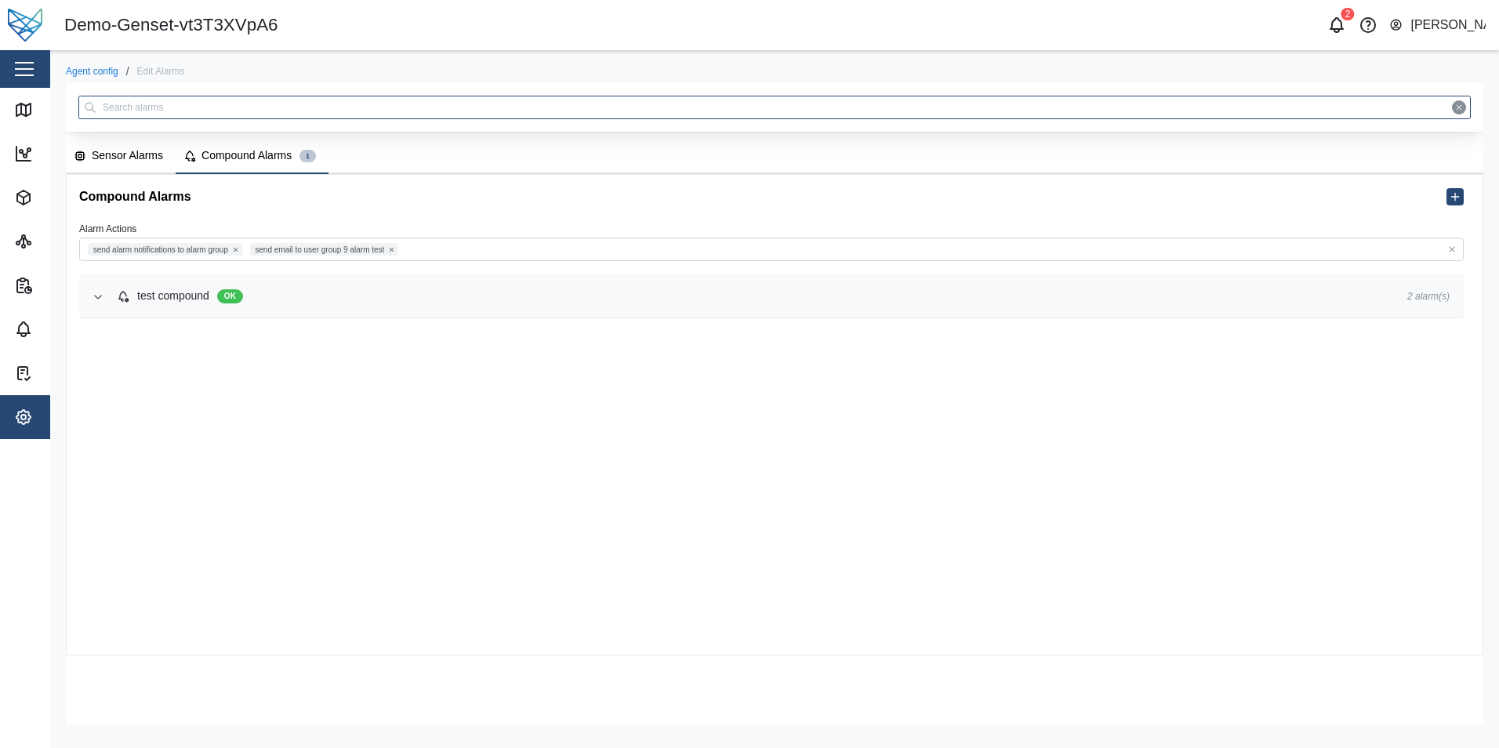
click at [320, 306] on span "test compound OK" at bounding box center [749, 296] width 1265 height 42
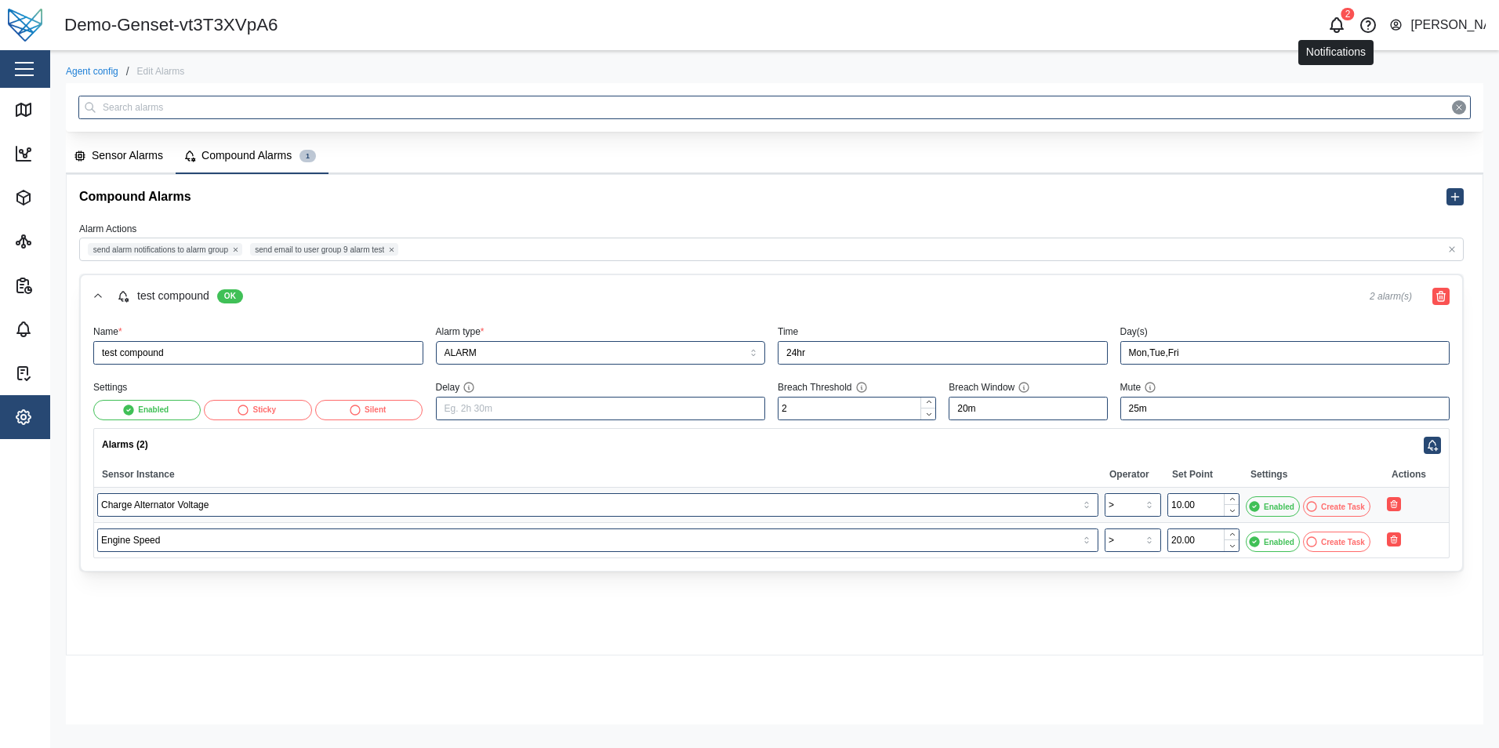
click at [1343, 24] on icon "button" at bounding box center [1336, 25] width 19 height 19
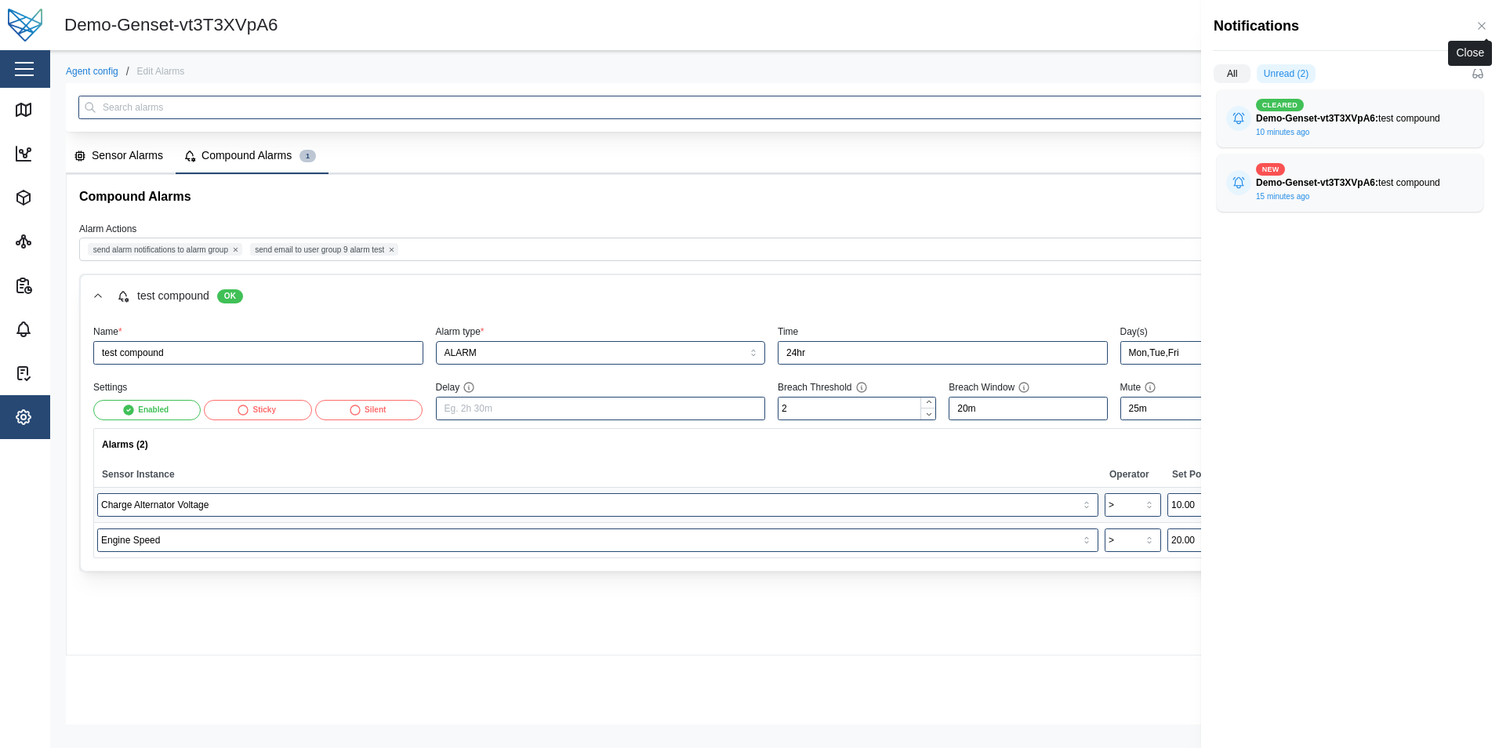
click at [1480, 32] on icon "button" at bounding box center [1481, 26] width 13 height 13
